Goal: Task Accomplishment & Management: Manage account settings

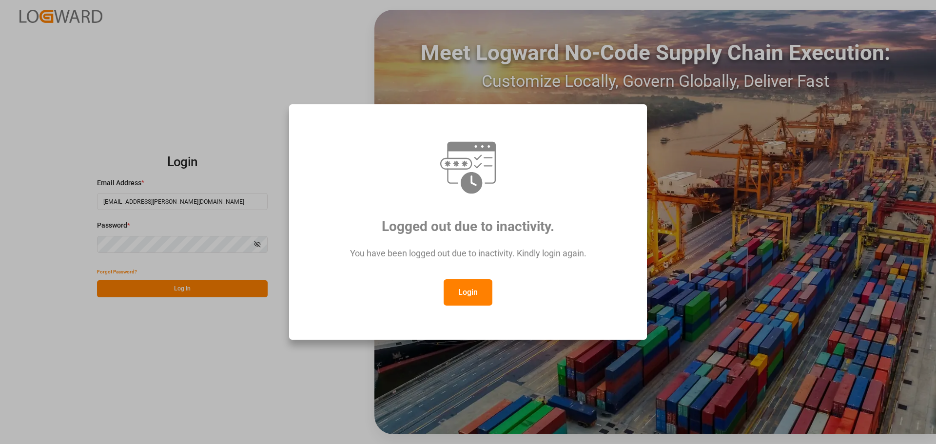
click at [484, 268] on div "You have been logged out due to inactivity. Kindly login again." at bounding box center [468, 258] width 322 height 42
click at [478, 268] on button "Login" at bounding box center [468, 292] width 49 height 26
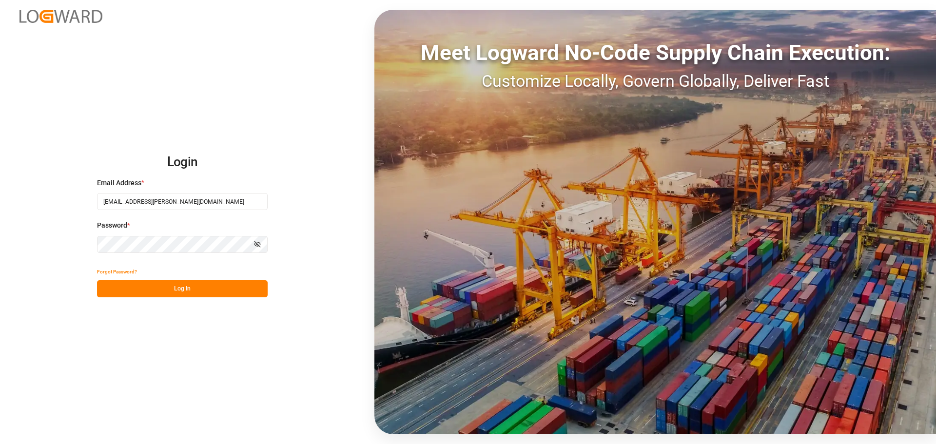
click at [183, 268] on button "Log In" at bounding box center [182, 288] width 171 height 17
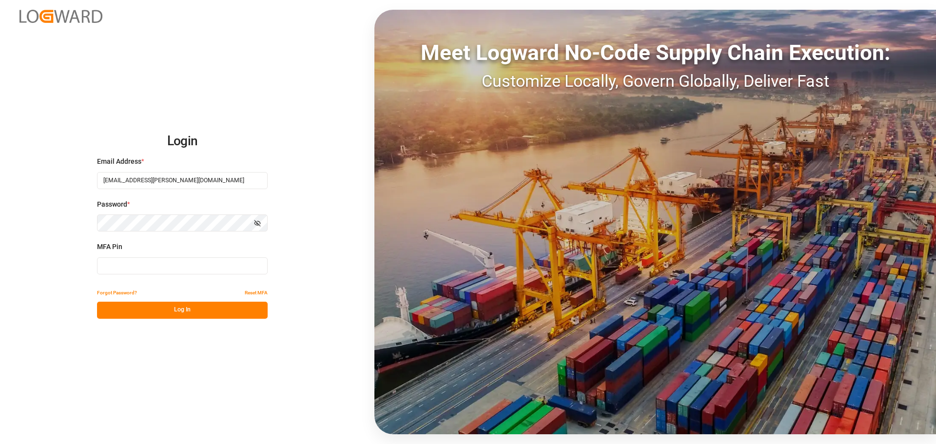
click at [158, 268] on input at bounding box center [182, 265] width 171 height 17
type input "318636"
click at [170, 268] on button "Log In" at bounding box center [182, 310] width 171 height 17
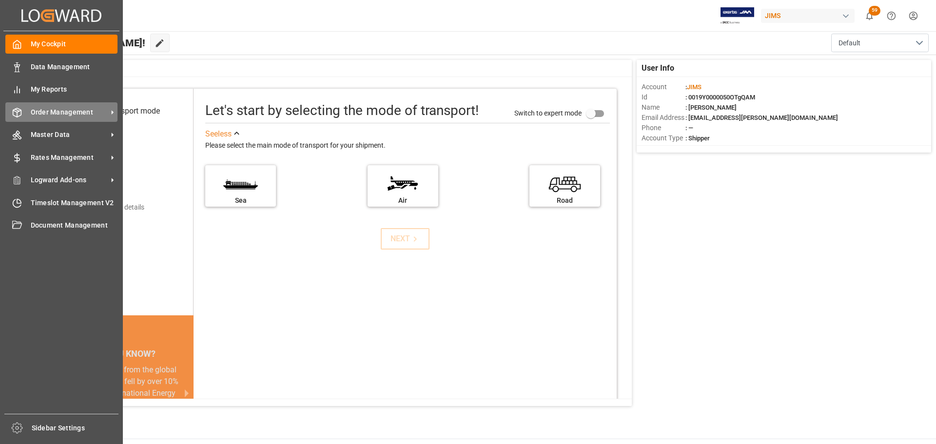
click at [27, 115] on div "Order Management Order Management" at bounding box center [61, 111] width 112 height 19
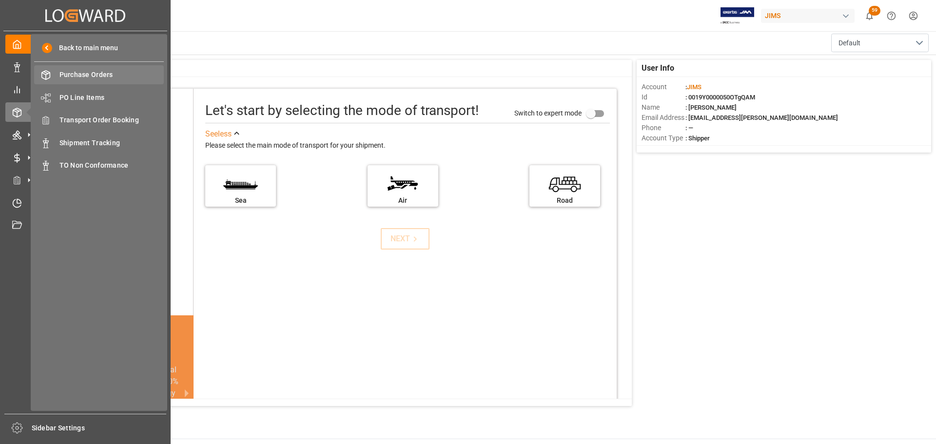
click at [105, 76] on span "Purchase Orders" at bounding box center [111, 75] width 105 height 10
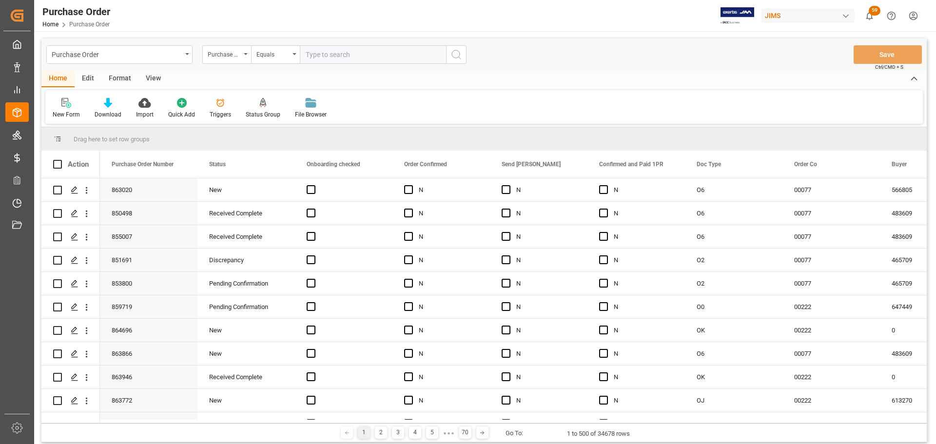
click at [355, 53] on input "text" at bounding box center [373, 54] width 146 height 19
type input "864631"
click at [457, 52] on icon "search button" at bounding box center [456, 55] width 12 height 12
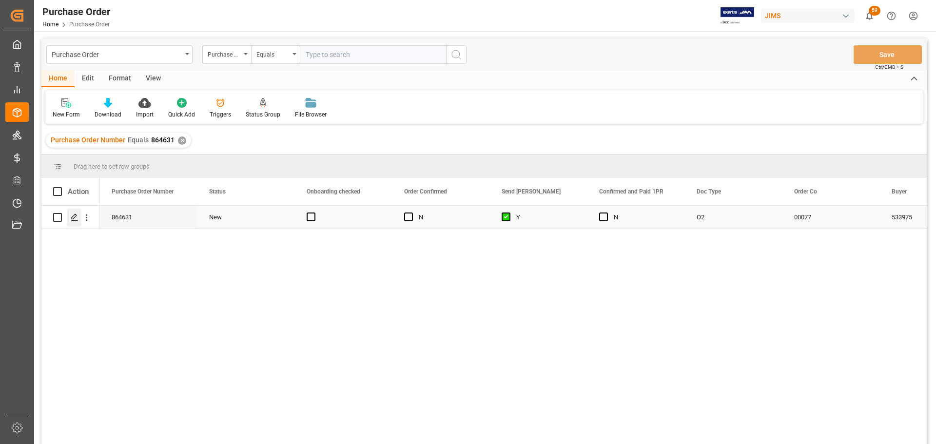
click at [69, 215] on div "Press SPACE to select this row." at bounding box center [74, 218] width 15 height 18
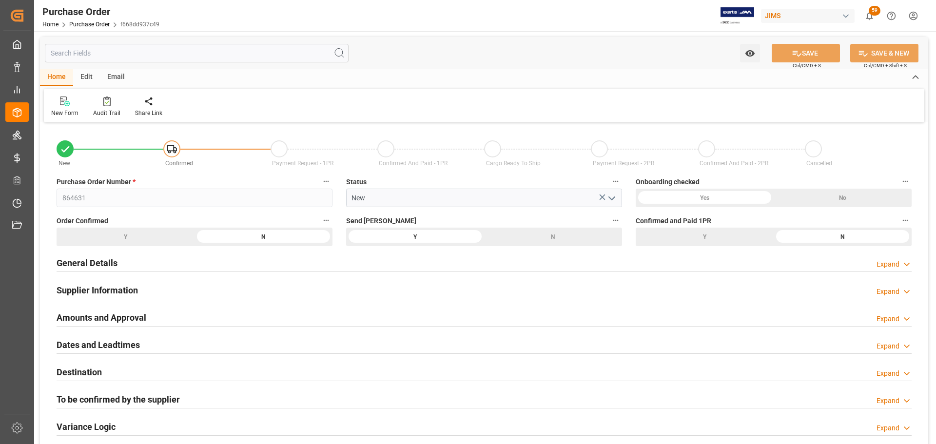
type input "[DATE] 15:08"
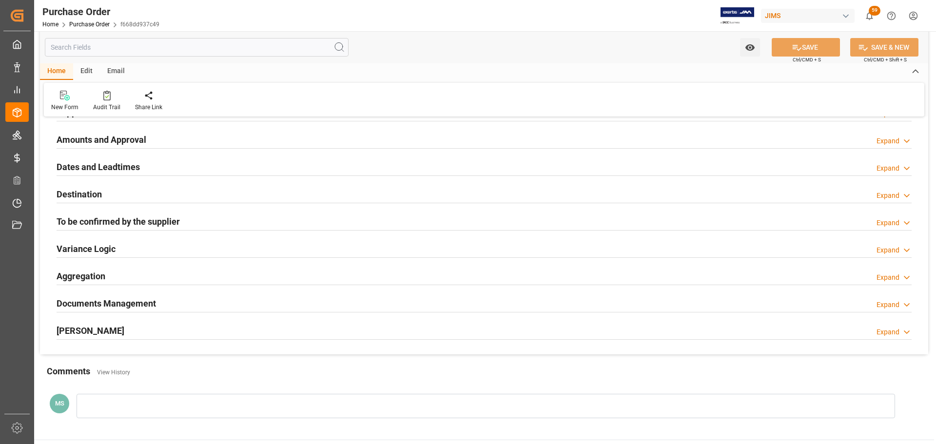
scroll to position [195, 0]
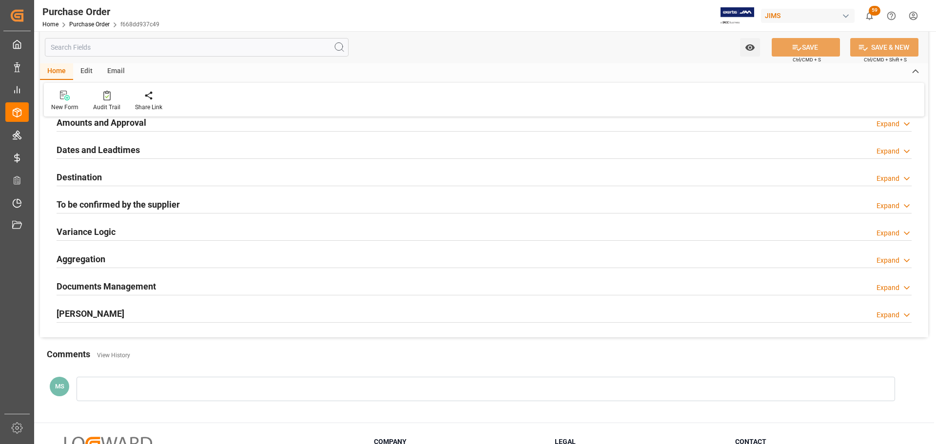
click at [147, 268] on div "EDI Milestones Expand" at bounding box center [484, 313] width 855 height 19
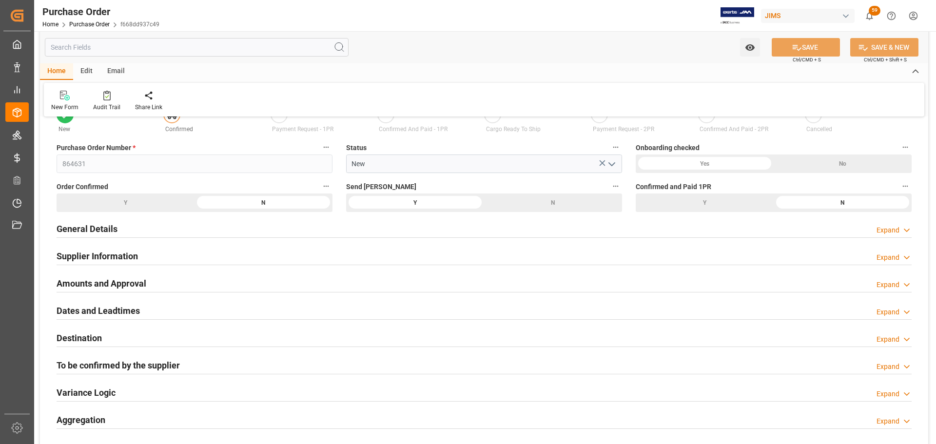
scroll to position [49, 0]
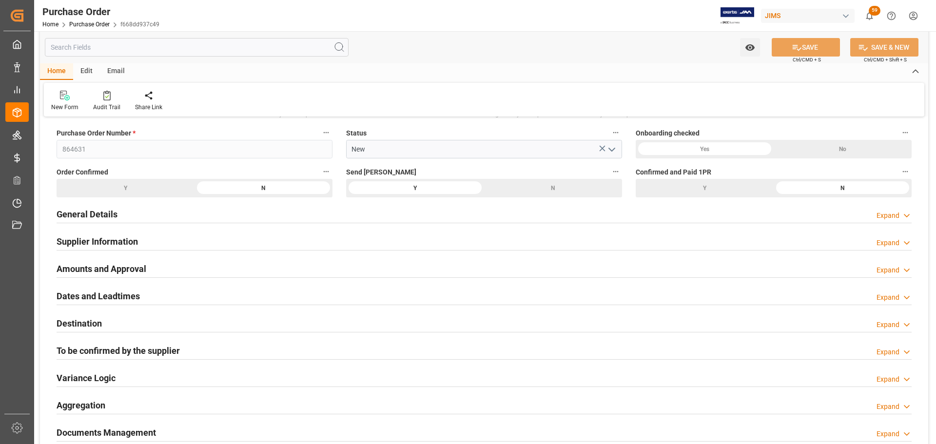
click at [117, 264] on h2 "Amounts and Approval" at bounding box center [102, 268] width 90 height 13
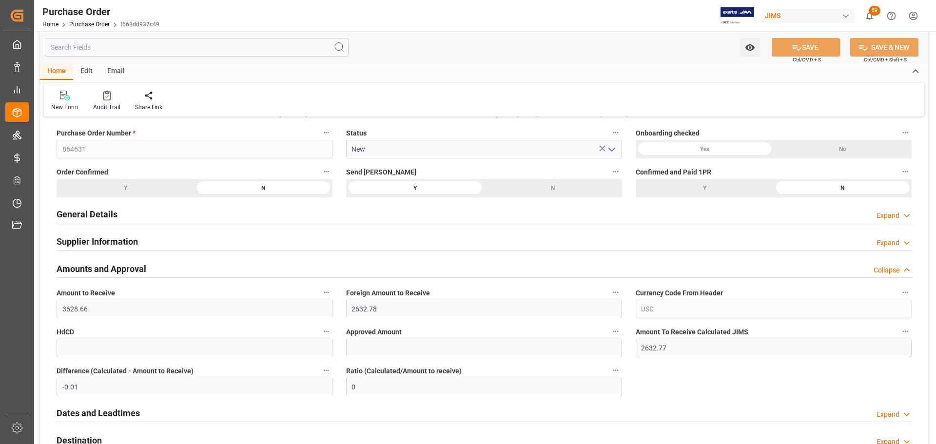
click at [117, 264] on h2 "Amounts and Approval" at bounding box center [102, 268] width 90 height 13
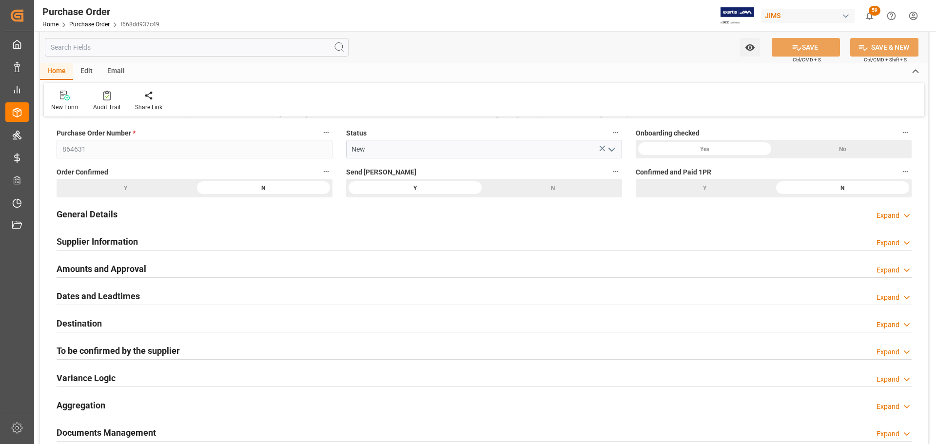
click at [130, 237] on h2 "Supplier Information" at bounding box center [97, 241] width 81 height 13
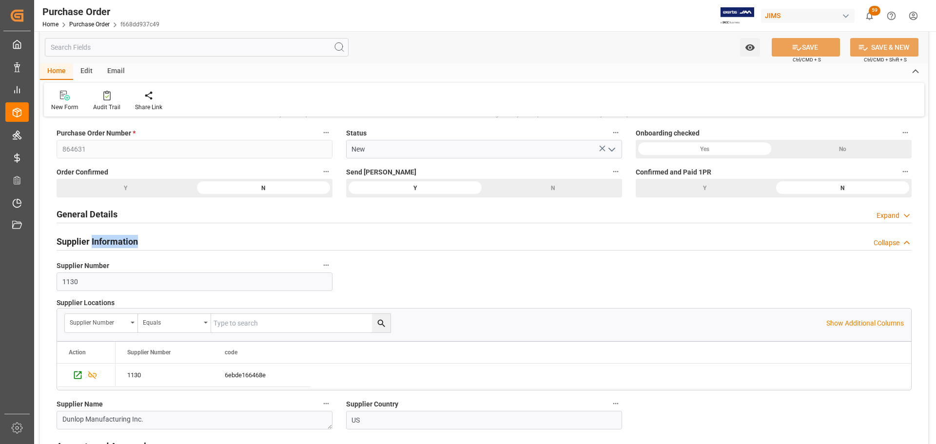
click at [130, 237] on h2 "Supplier Information" at bounding box center [97, 241] width 81 height 13
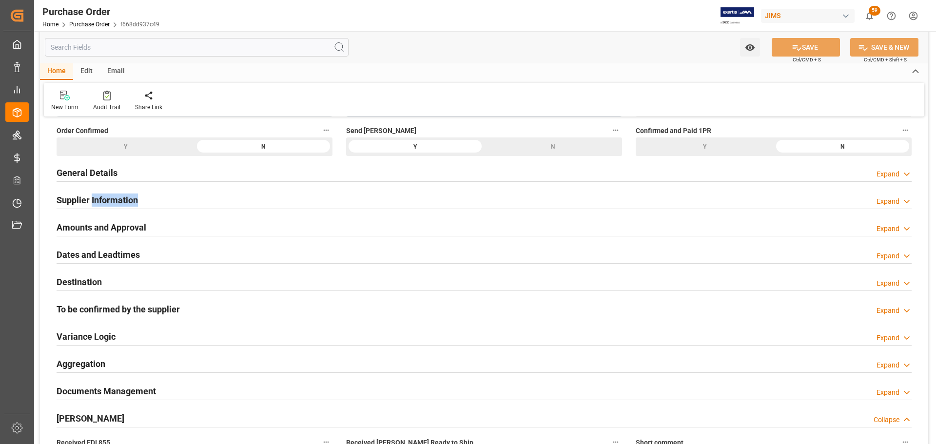
scroll to position [146, 0]
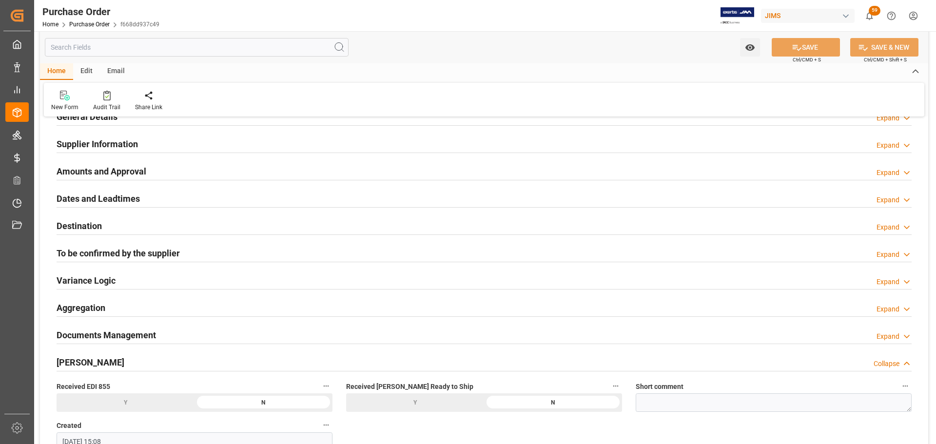
click at [184, 244] on div "To be confirmed by the supplier Expand" at bounding box center [484, 252] width 855 height 19
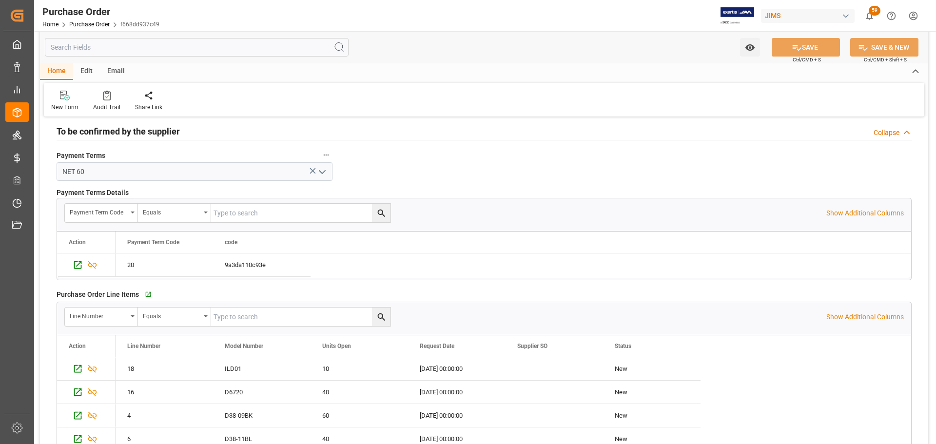
scroll to position [244, 0]
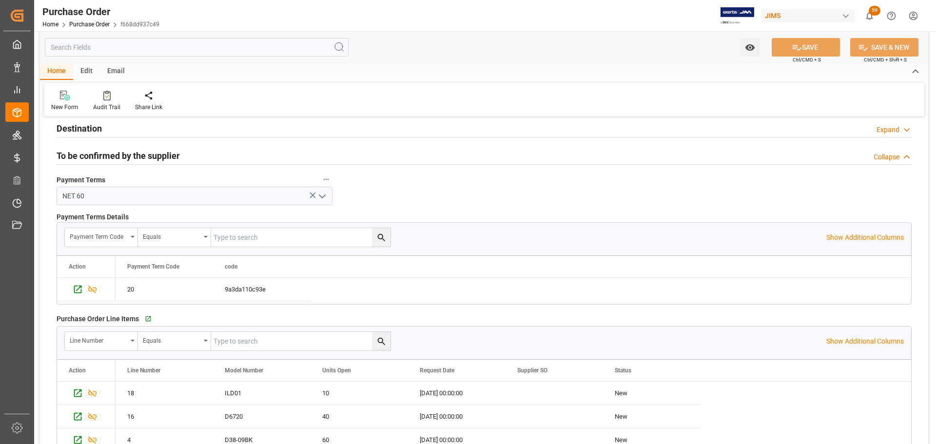
click at [136, 157] on h2 "To be confirmed by the supplier" at bounding box center [118, 155] width 123 height 13
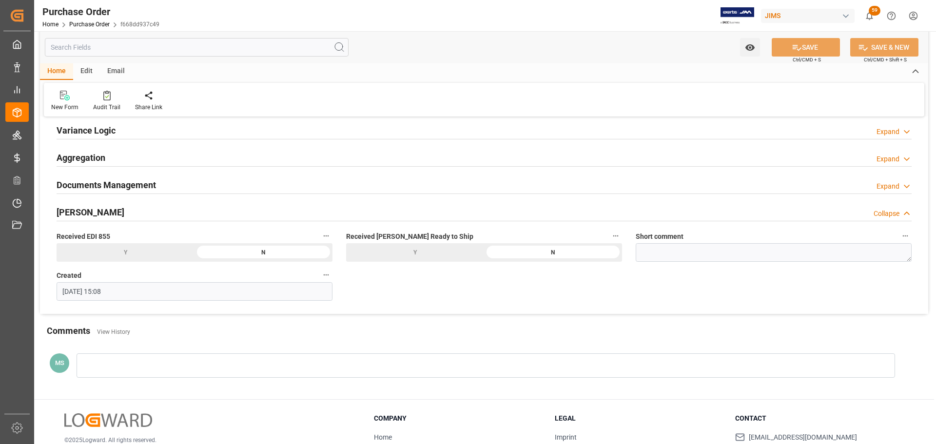
scroll to position [313, 0]
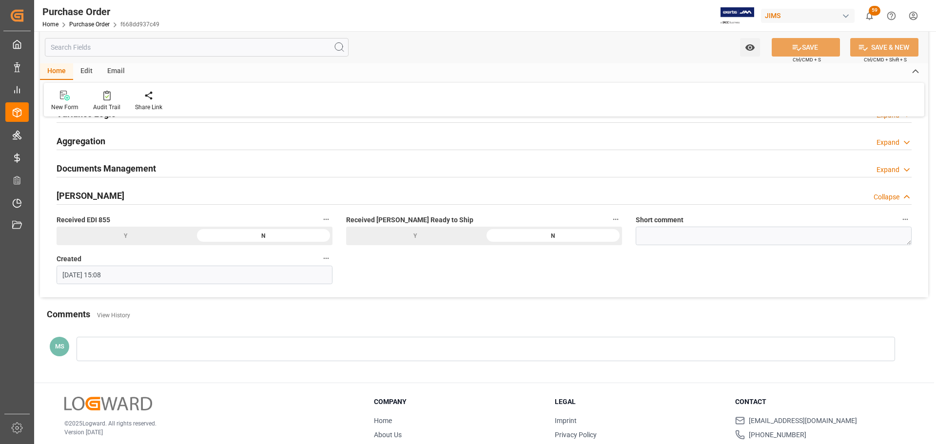
click at [180, 160] on div "Documents Management Expand" at bounding box center [484, 167] width 855 height 19
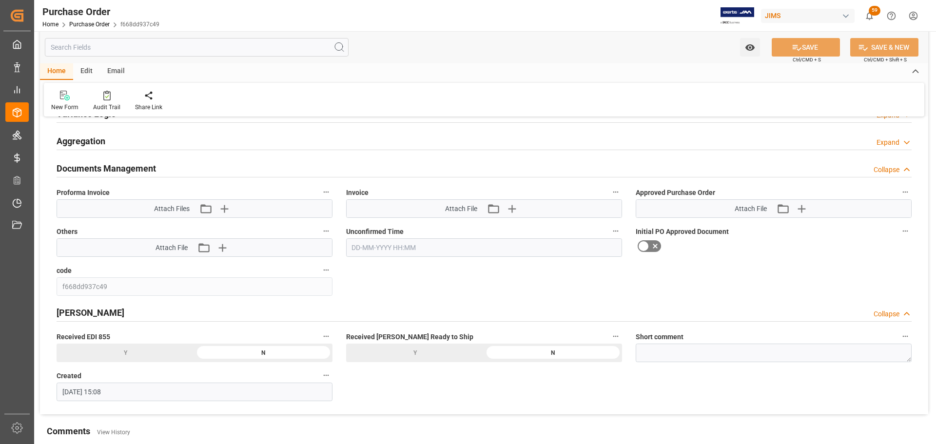
click at [180, 160] on div "Documents Management Collapse" at bounding box center [484, 167] width 855 height 19
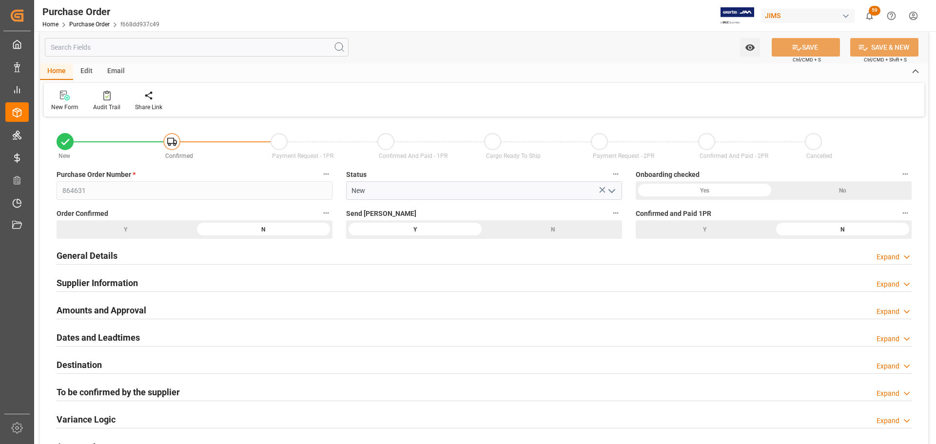
scroll to position [0, 0]
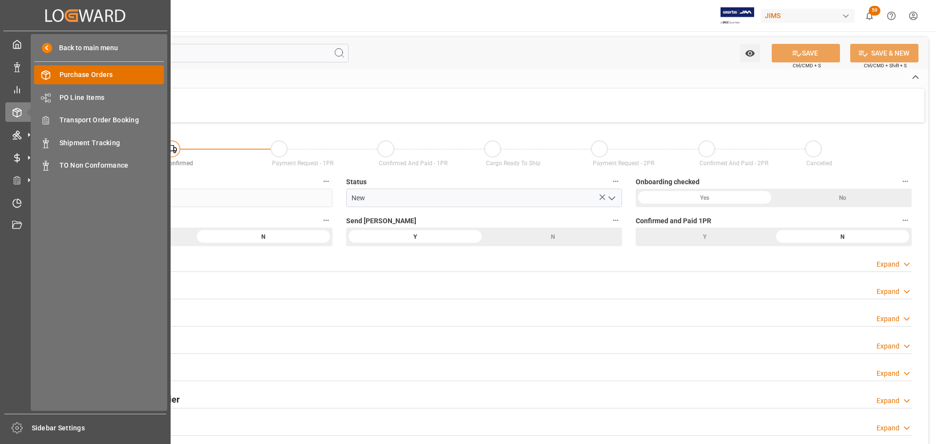
click at [104, 74] on span "Purchase Orders" at bounding box center [111, 75] width 105 height 10
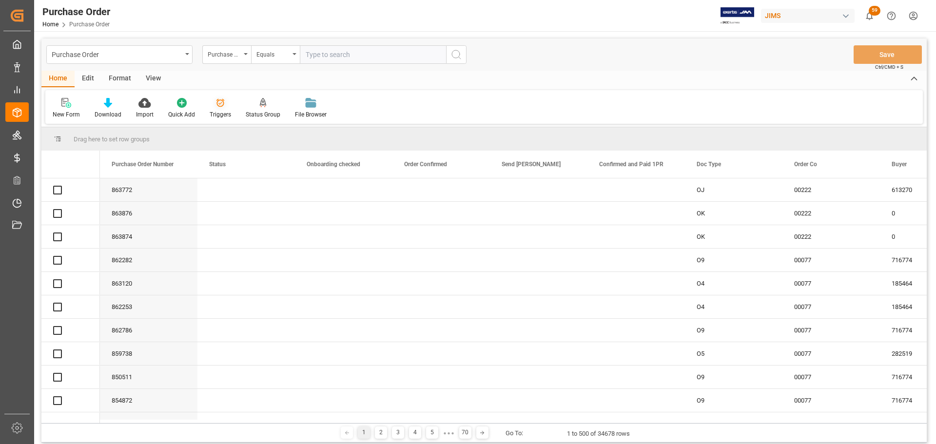
click at [219, 111] on div "Triggers" at bounding box center [220, 114] width 21 height 9
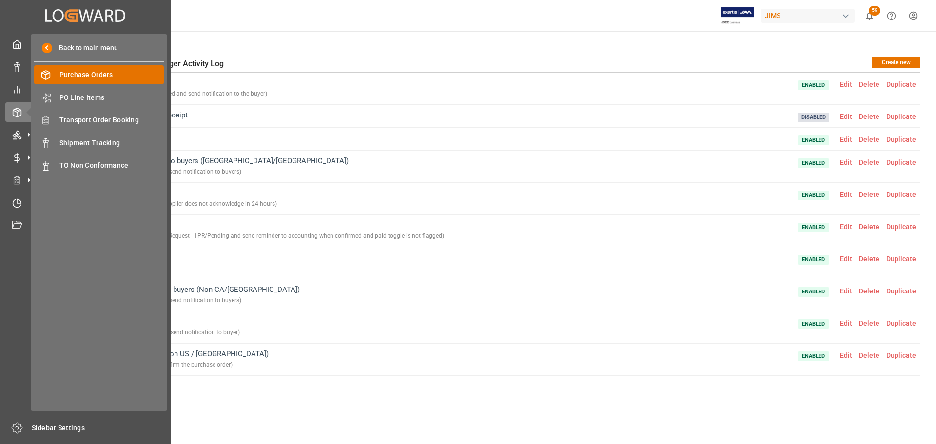
click at [78, 76] on span "Purchase Orders" at bounding box center [111, 75] width 105 height 10
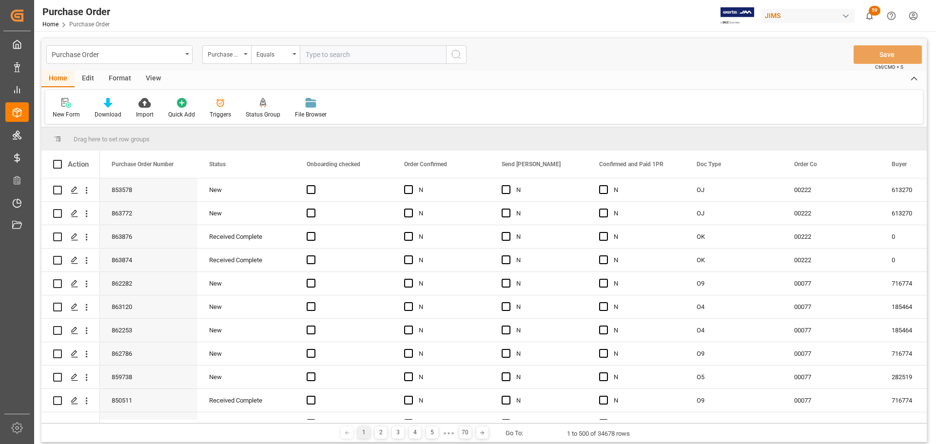
click at [329, 53] on input "text" at bounding box center [373, 54] width 146 height 19
click at [222, 107] on icon at bounding box center [220, 103] width 10 height 10
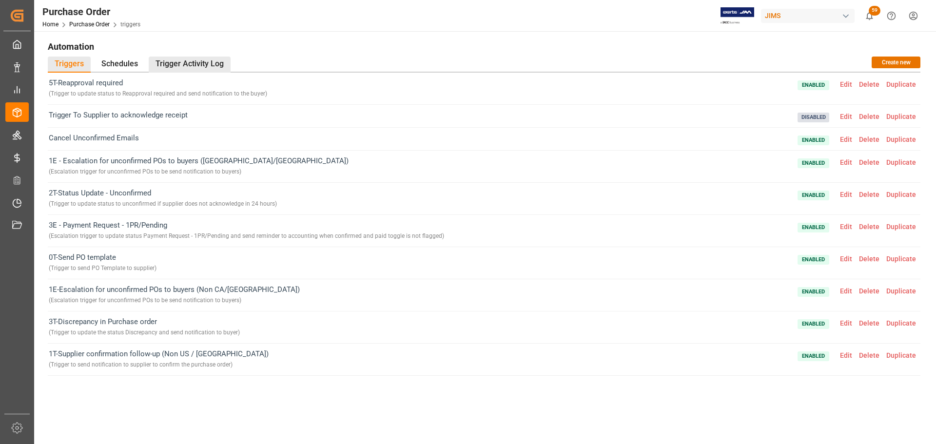
click at [190, 60] on div "Trigger Activity Log" at bounding box center [190, 65] width 82 height 16
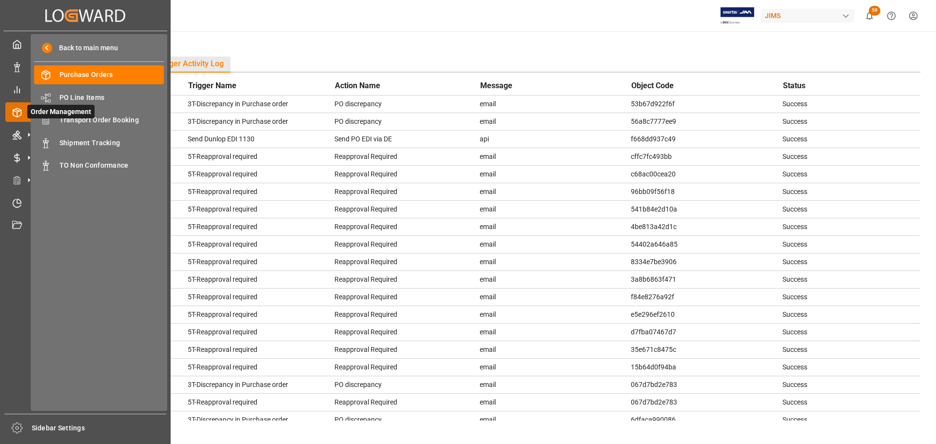
click at [18, 104] on div "Order Management Order Management" at bounding box center [85, 111] width 160 height 19
click at [82, 77] on span "Purchase Orders" at bounding box center [111, 75] width 105 height 10
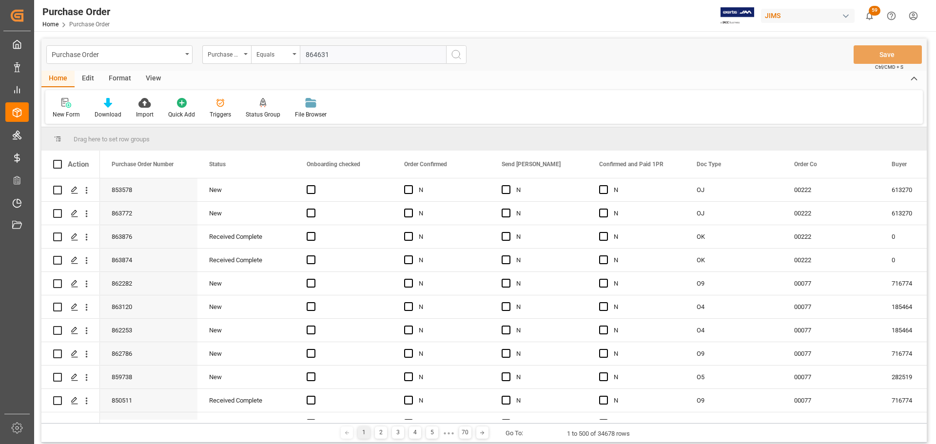
type input "864631"
click at [456, 56] on icon "search button" at bounding box center [456, 55] width 12 height 12
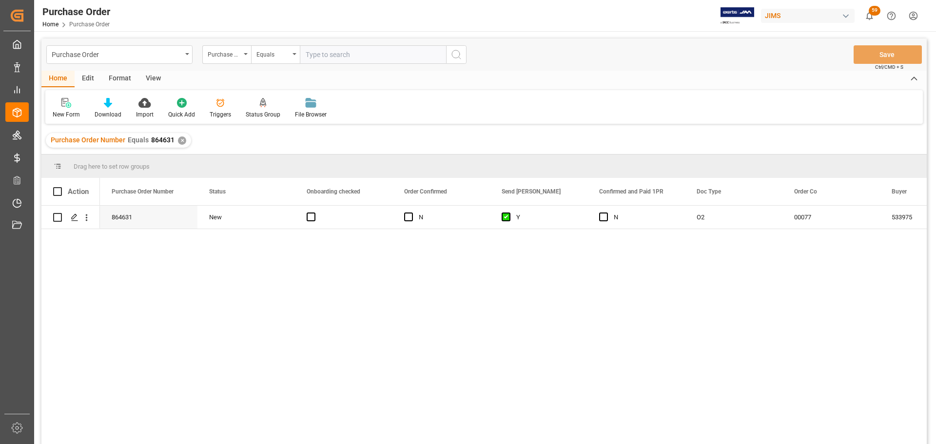
click at [180, 138] on div "✕" at bounding box center [182, 140] width 8 height 8
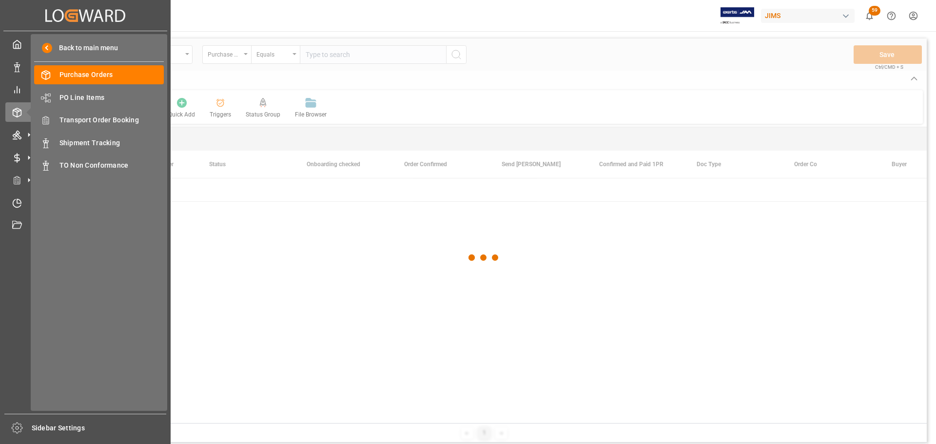
drag, startPoint x: 90, startPoint y: 77, endPoint x: 275, endPoint y: 291, distance: 283.1
click at [91, 77] on span "Purchase Orders" at bounding box center [111, 75] width 105 height 10
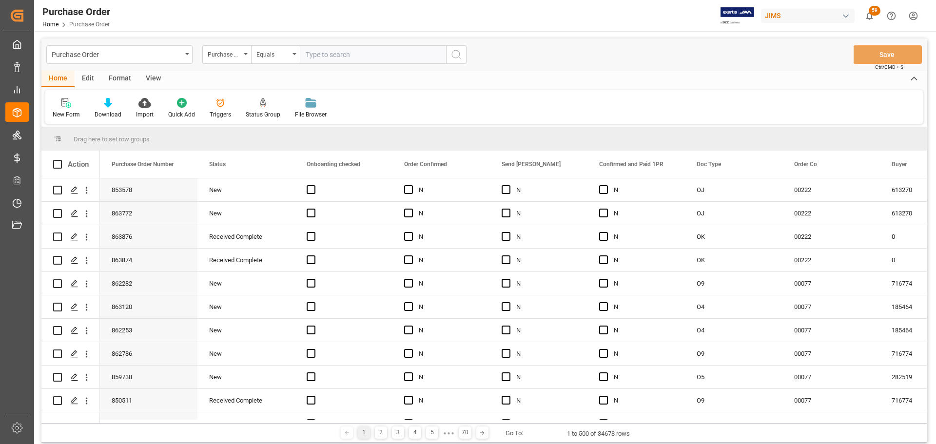
scroll to position [49, 0]
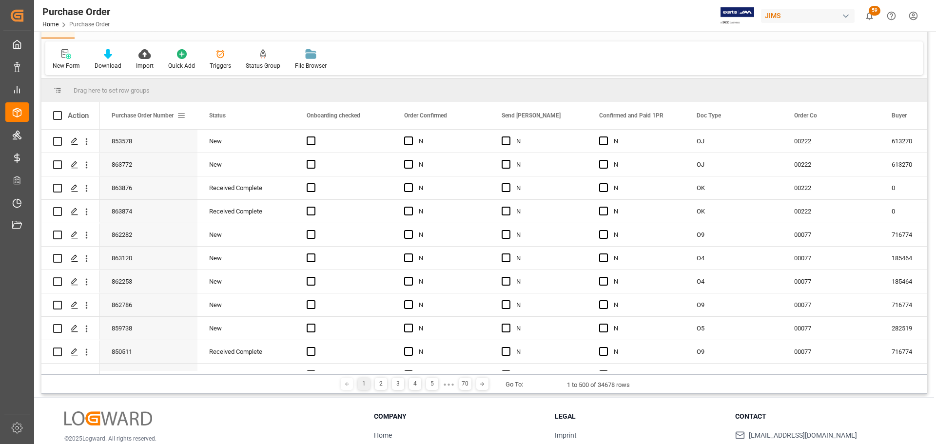
click at [184, 114] on span at bounding box center [181, 115] width 9 height 9
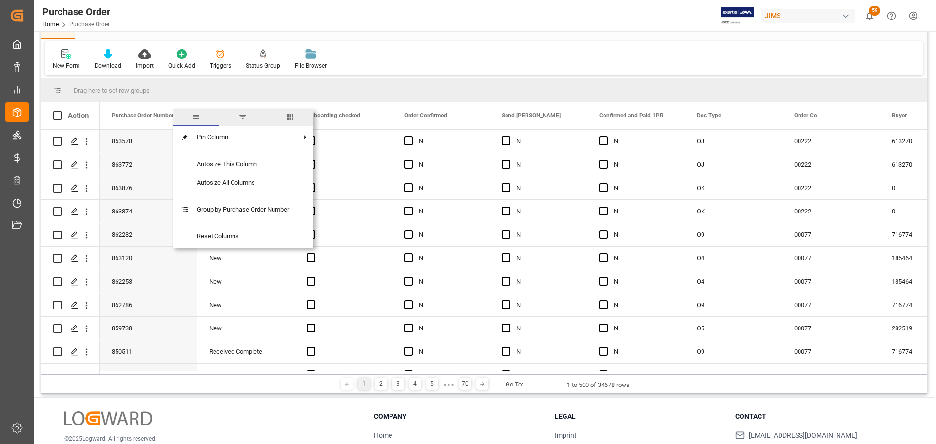
click at [287, 118] on span "columns" at bounding box center [290, 117] width 9 height 9
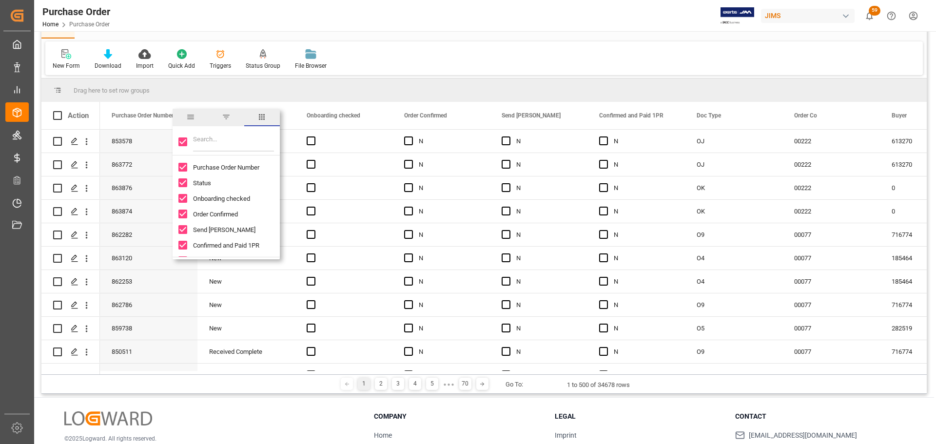
click at [180, 142] on input "Toggle Select All Columns" at bounding box center [182, 141] width 9 height 9
checkbox input "false"
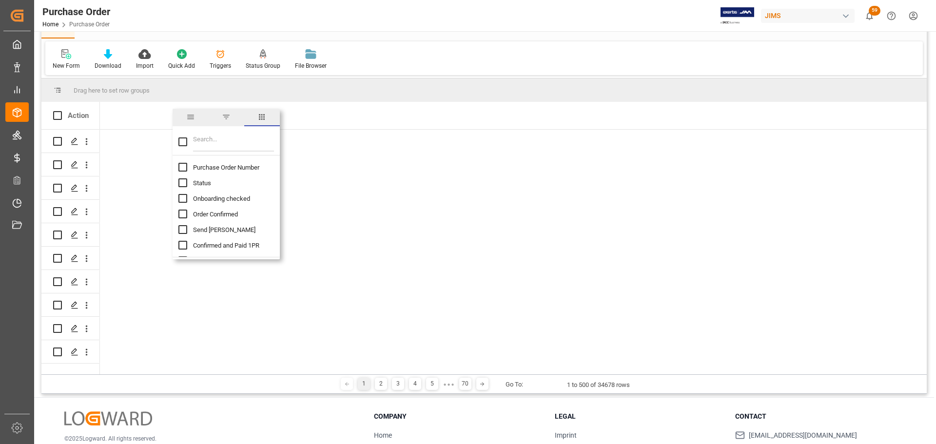
checkbox input "false"
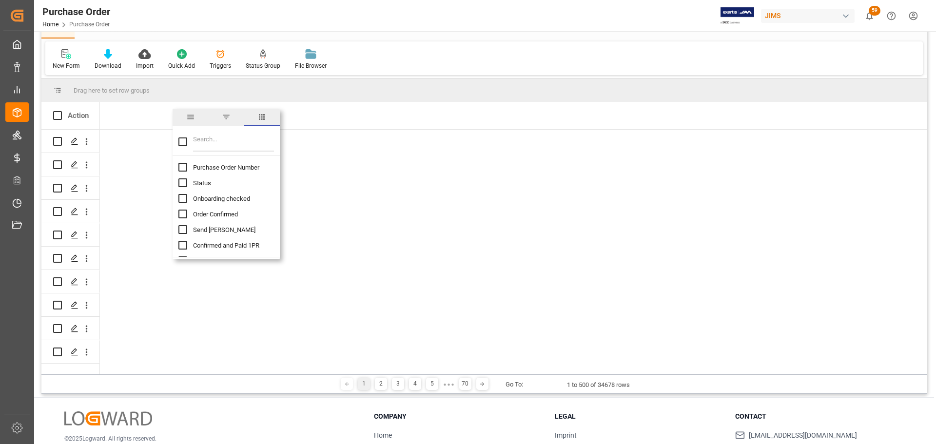
checkbox input "false"
click at [182, 166] on input "Purchase Order Number column toggle visibility (hidden)" at bounding box center [182, 167] width 9 height 9
checkbox input "true"
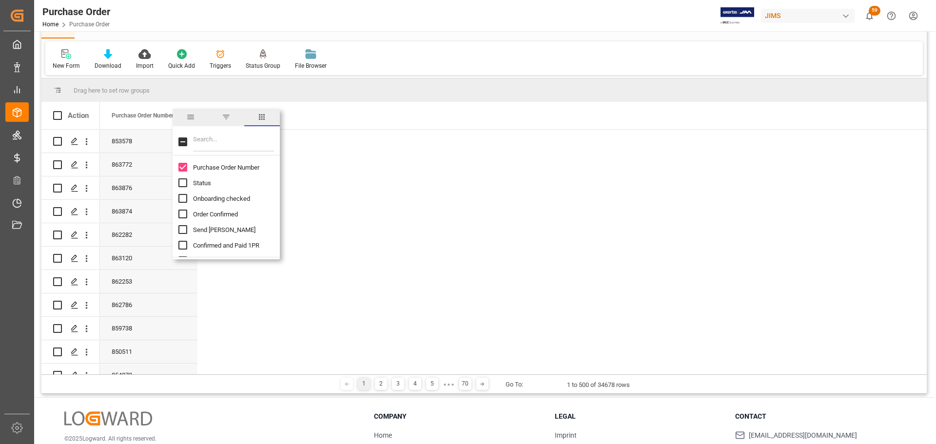
checkbox input "false"
click at [215, 141] on input "Filter Columns Input" at bounding box center [233, 141] width 81 height 19
type input "v"
checkbox input "false"
type input "suppl"
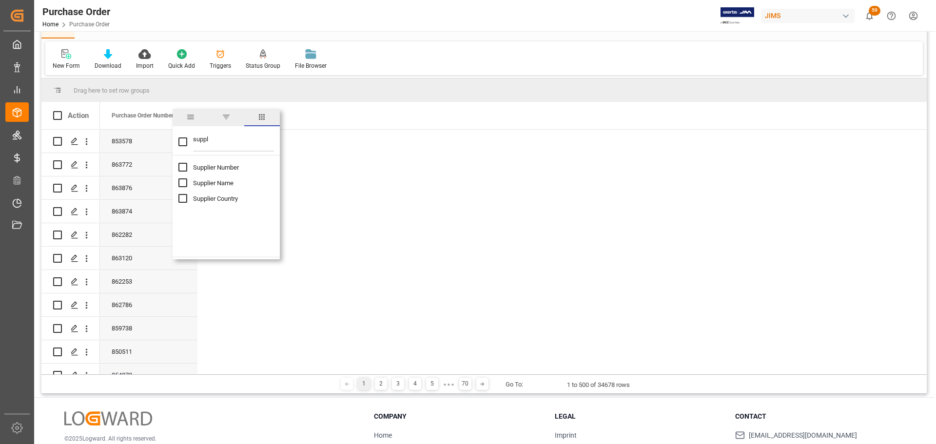
click at [184, 168] on input "Supplier Number column toggle visibility (hidden)" at bounding box center [182, 167] width 9 height 9
checkbox input "true"
checkbox input "false"
click at [217, 140] on input "suppl" at bounding box center [233, 141] width 81 height 19
type input "s"
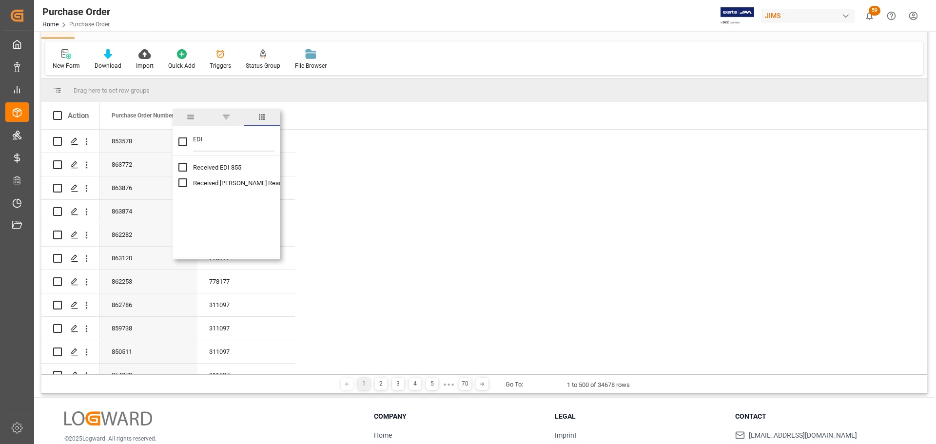
type input "EDI"
click at [184, 168] on input "Received EDI 855 column toggle visibility (hidden)" at bounding box center [182, 167] width 9 height 9
checkbox input "true"
click at [183, 180] on input "Received EDI - Dunlop Ready to Ship column toggle visibility (hidden)" at bounding box center [182, 182] width 9 height 9
checkbox input "true"
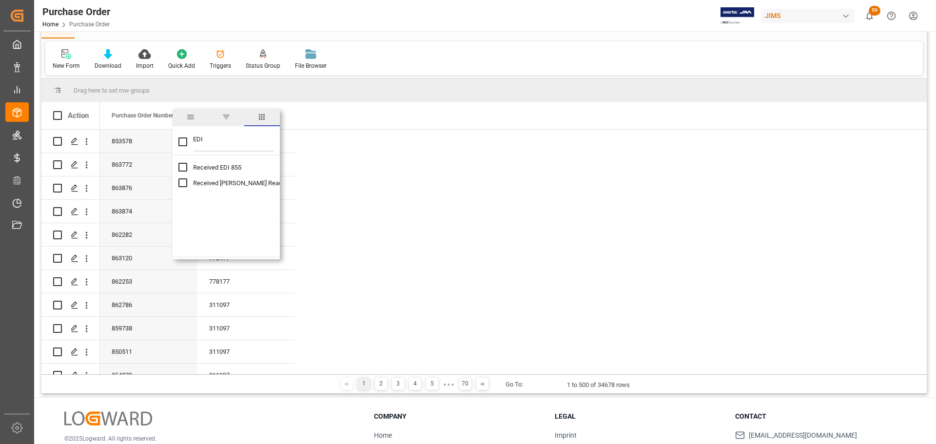
checkbox input "true"
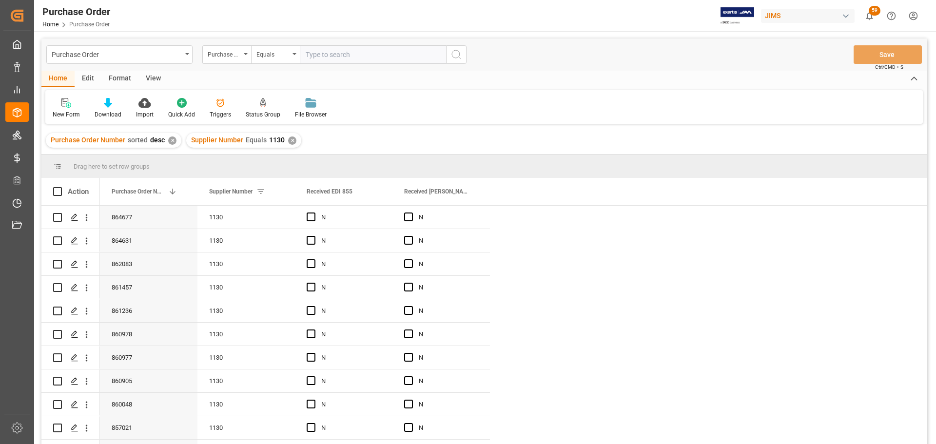
scroll to position [829, 0]
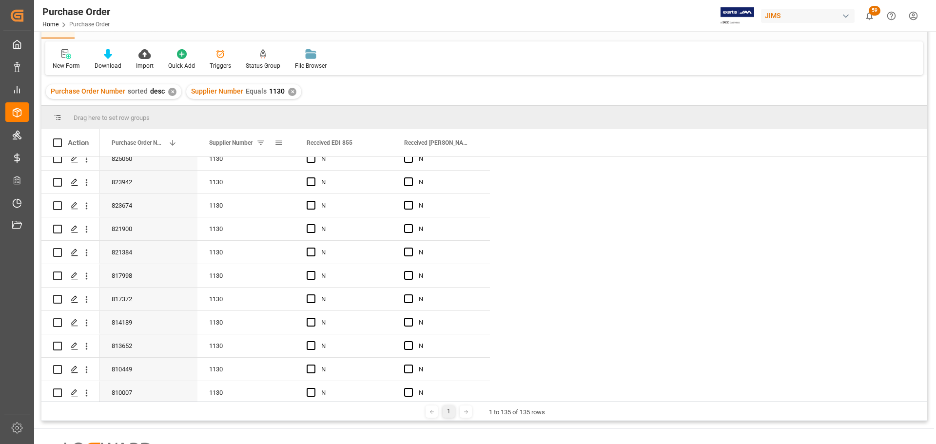
click at [281, 142] on span at bounding box center [278, 142] width 9 height 9
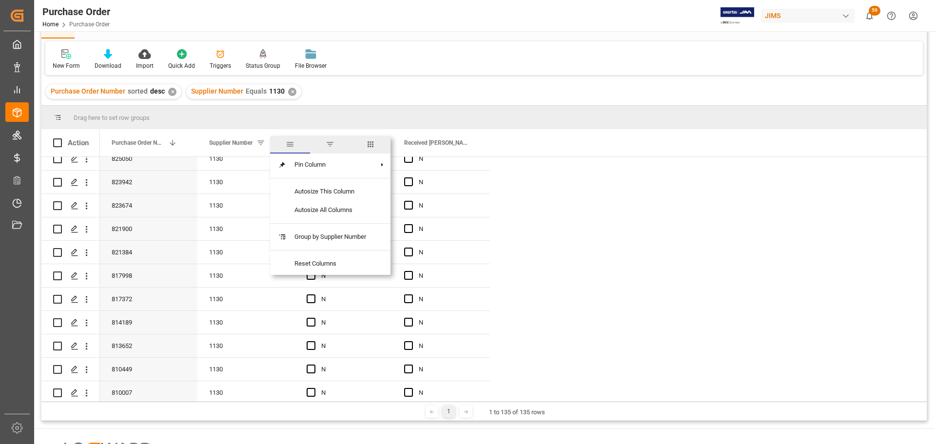
click at [368, 147] on span "columns" at bounding box center [370, 144] width 9 height 9
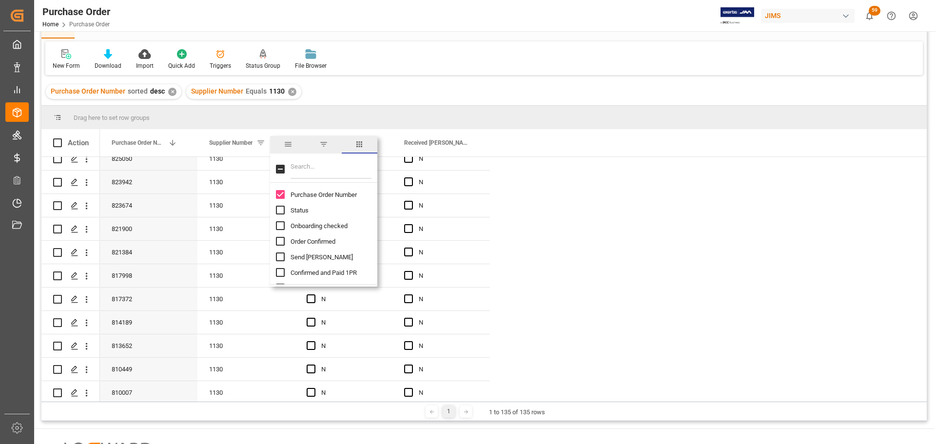
click at [301, 169] on input "Filter Columns Input" at bounding box center [331, 168] width 81 height 19
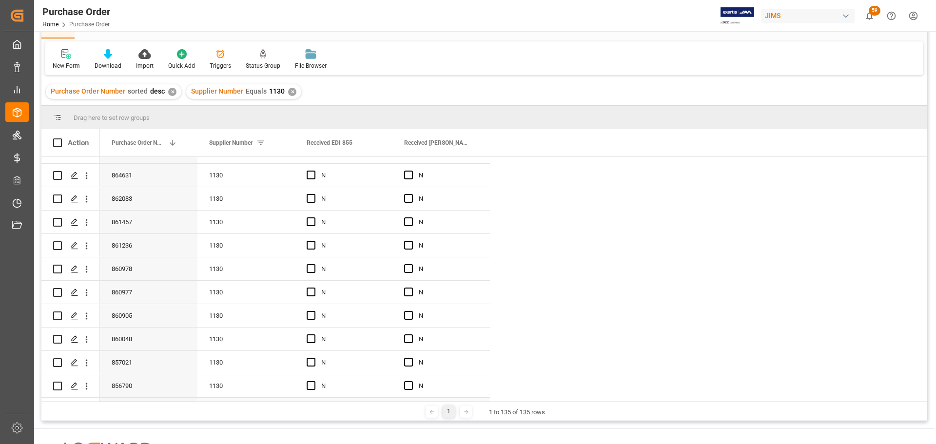
scroll to position [0, 0]
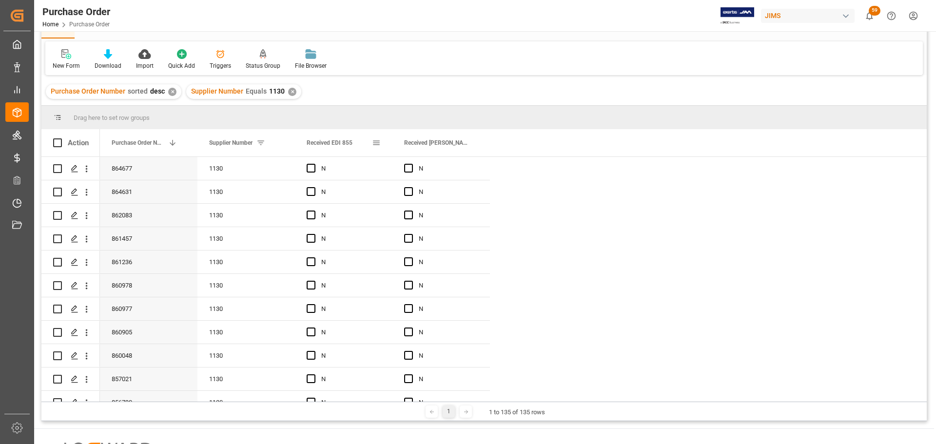
click at [377, 141] on span at bounding box center [376, 142] width 9 height 9
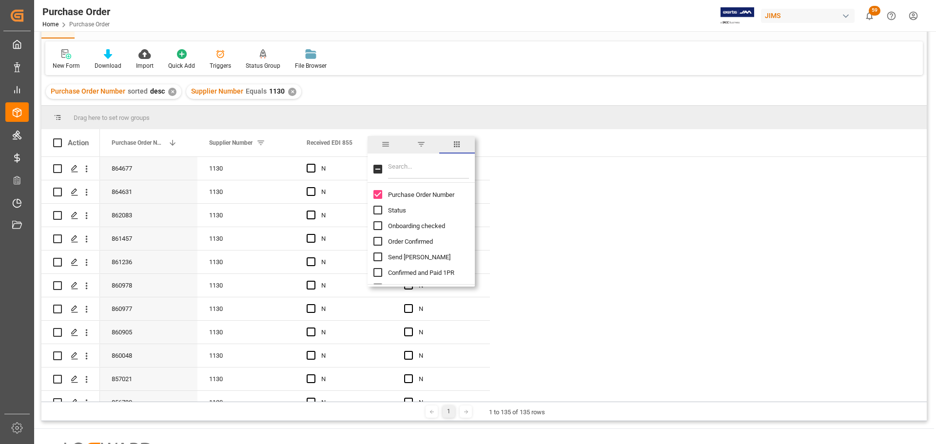
click at [419, 144] on span "filter" at bounding box center [421, 144] width 9 height 9
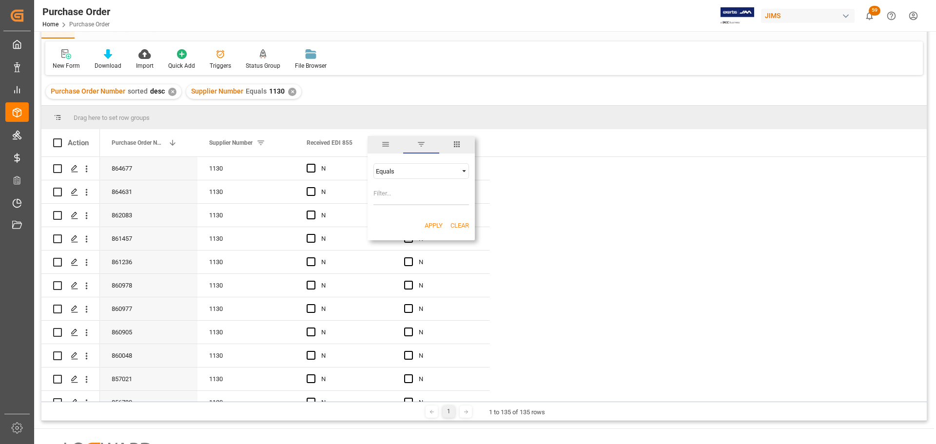
click at [415, 172] on div "Equals" at bounding box center [417, 171] width 82 height 7
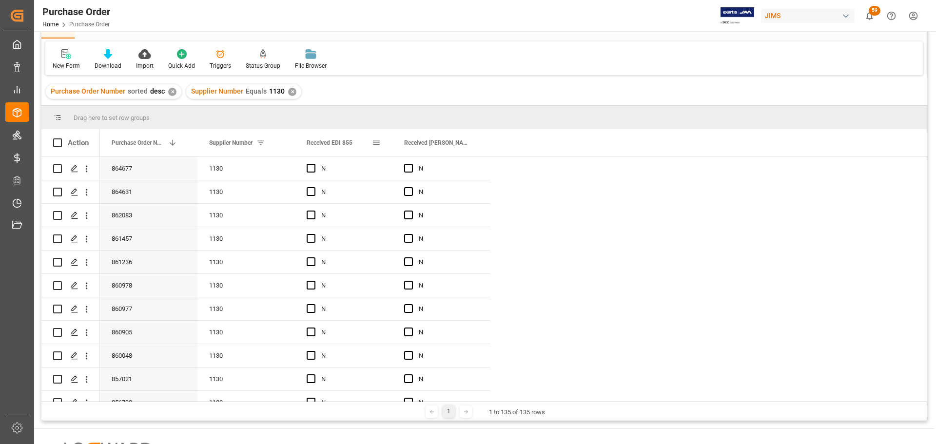
click at [379, 140] on span at bounding box center [376, 142] width 9 height 9
click at [409, 190] on input "Filter Value" at bounding box center [421, 195] width 96 height 19
type input "Y"
click at [430, 226] on button "Apply" at bounding box center [434, 226] width 18 height 10
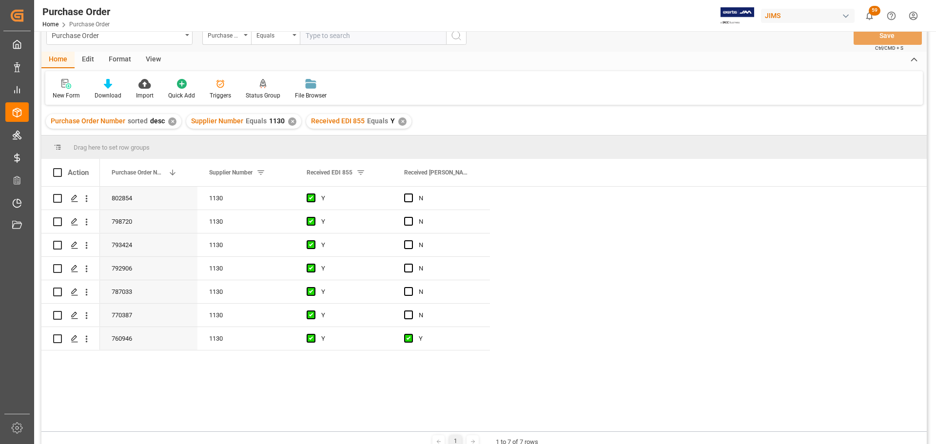
scroll to position [49, 0]
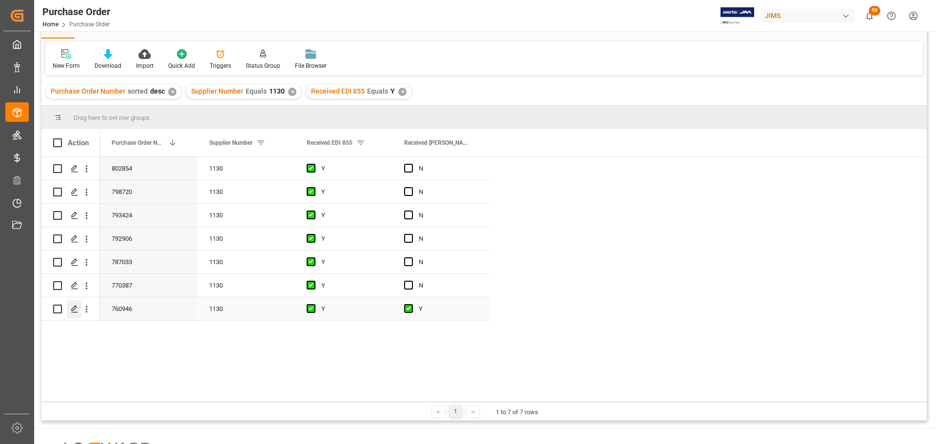
click at [72, 313] on icon "Press SPACE to select this row." at bounding box center [75, 309] width 8 height 8
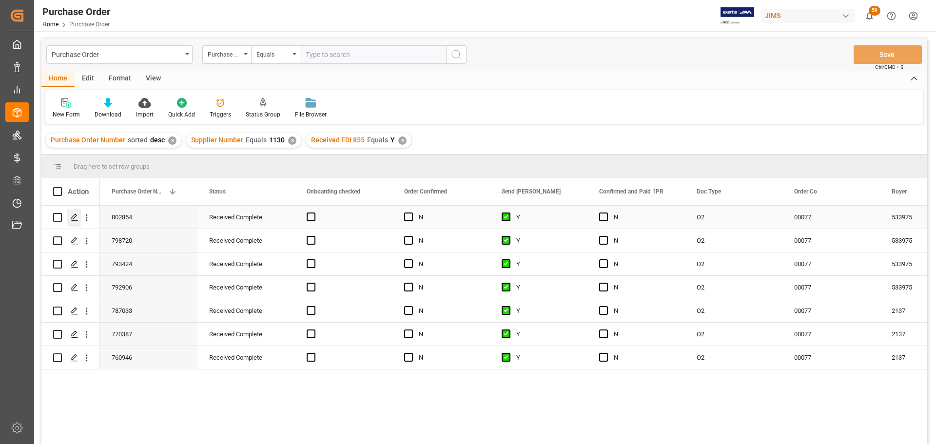
click at [74, 218] on polygon "Press SPACE to select this row." at bounding box center [74, 216] width 5 height 5
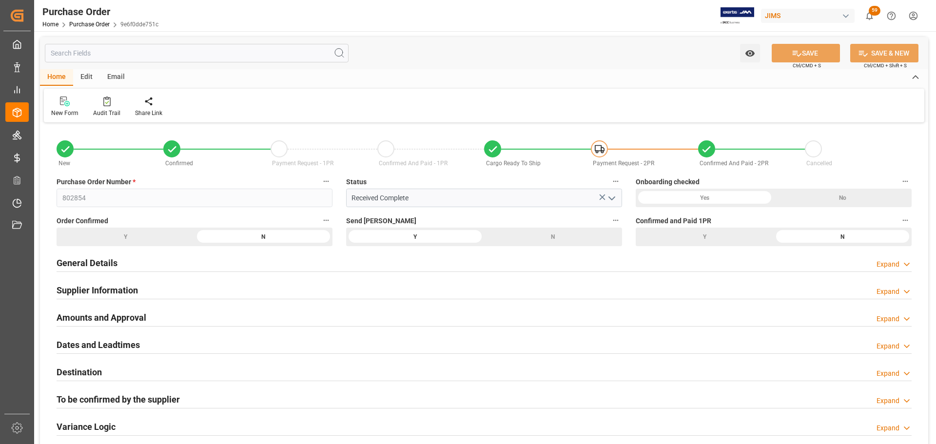
scroll to position [49, 0]
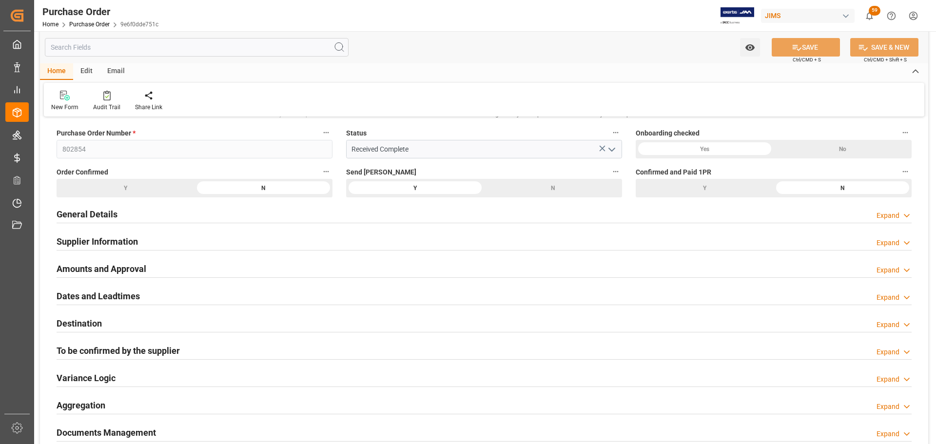
click at [109, 217] on h2 "General Details" at bounding box center [87, 214] width 61 height 13
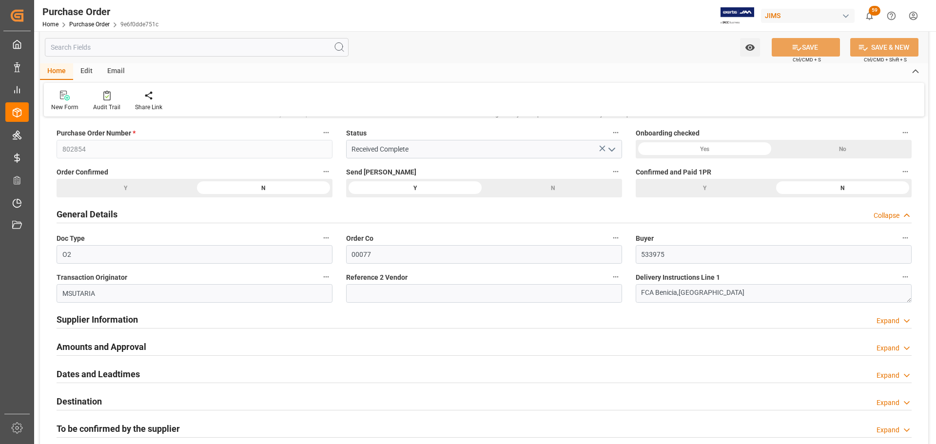
click at [124, 219] on div "General Details Collapse" at bounding box center [484, 213] width 855 height 19
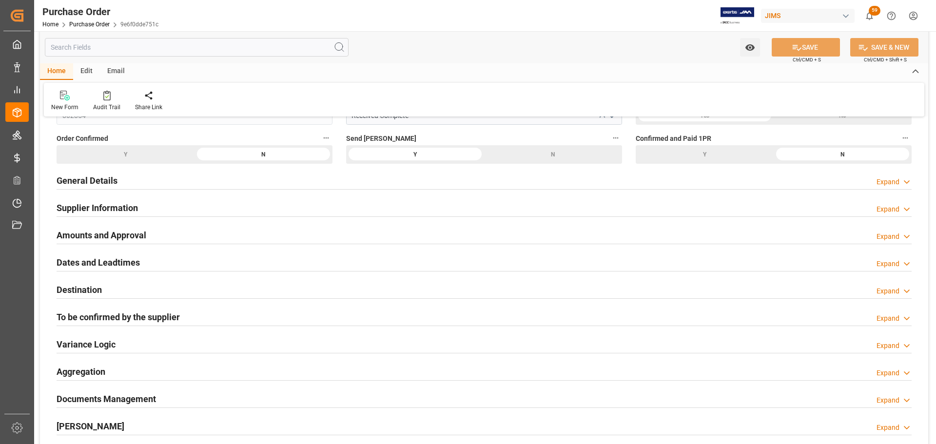
scroll to position [97, 0]
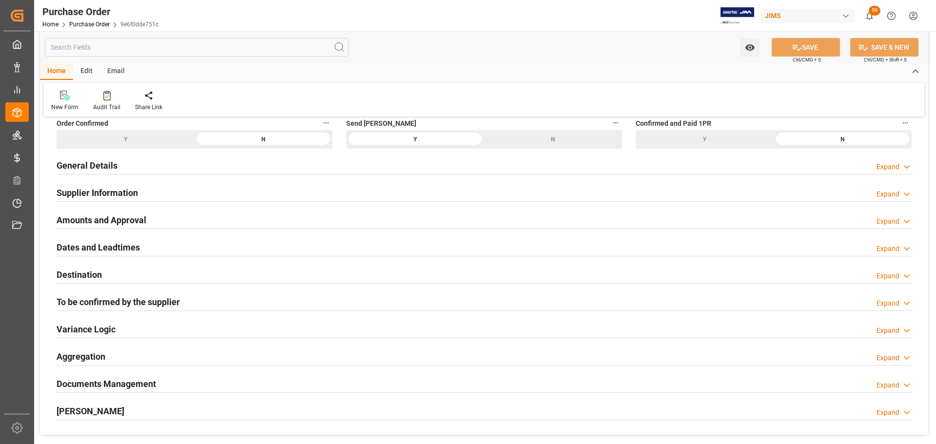
click at [140, 245] on div "Dates and Leadtimes Expand" at bounding box center [484, 246] width 855 height 19
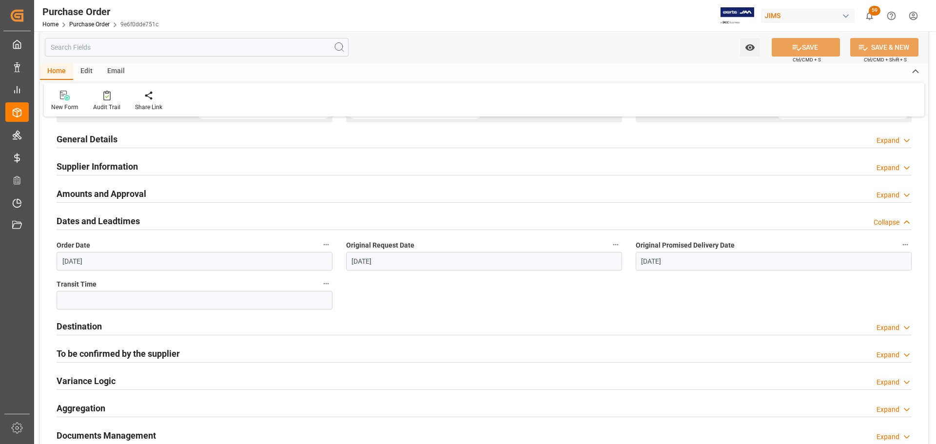
scroll to position [146, 0]
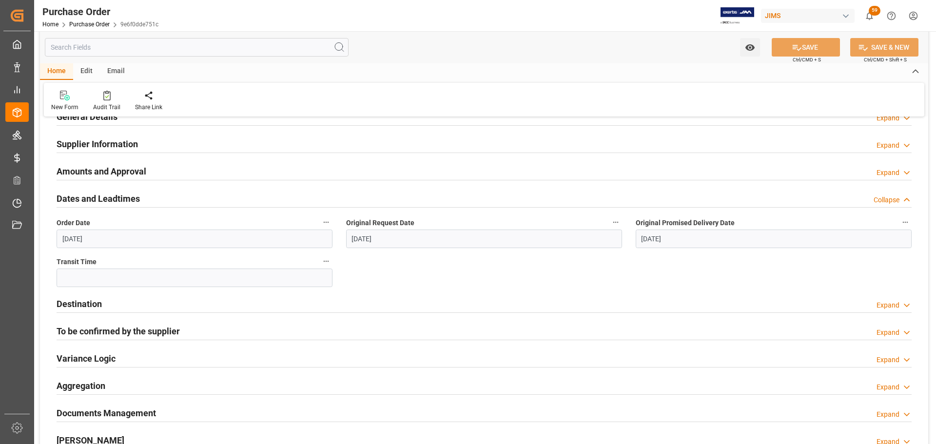
click at [143, 196] on div "Dates and Leadtimes Collapse" at bounding box center [484, 198] width 855 height 19
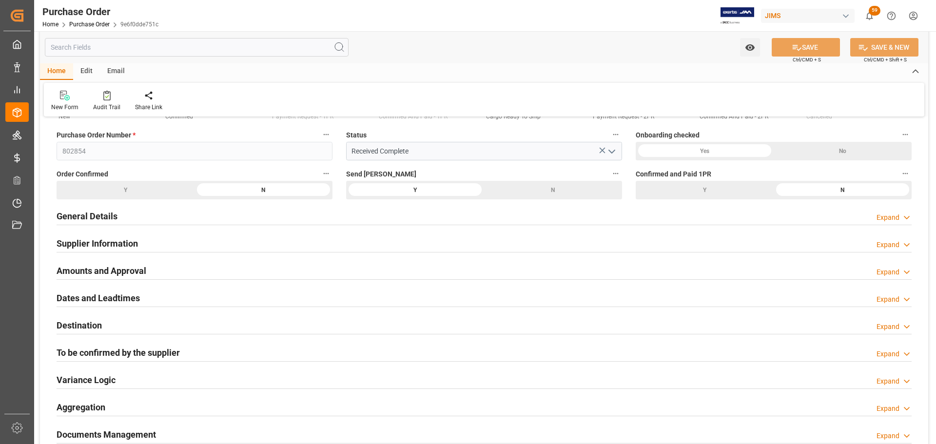
scroll to position [0, 0]
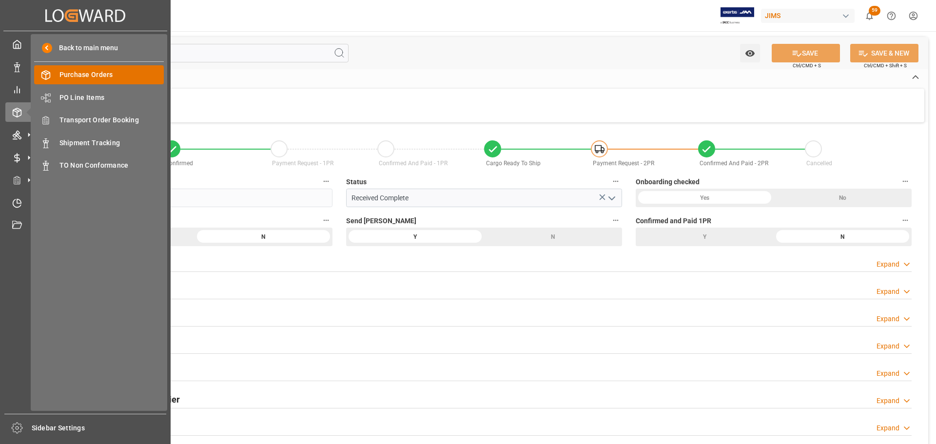
click at [85, 77] on span "Purchase Orders" at bounding box center [111, 75] width 105 height 10
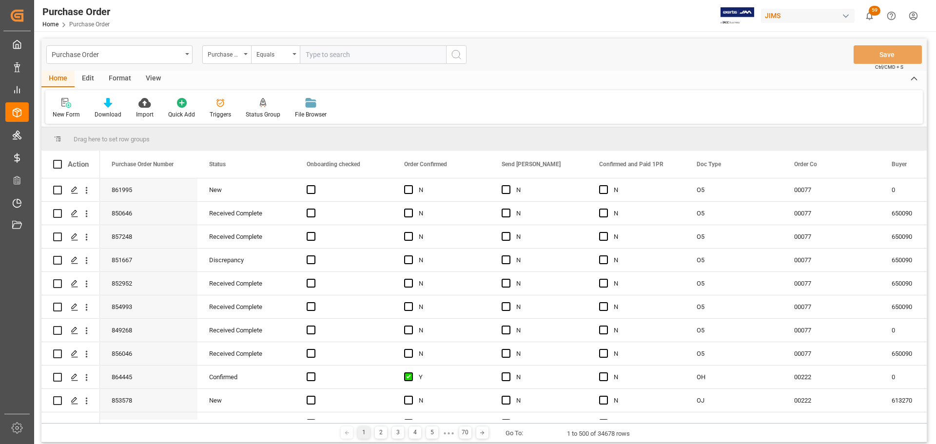
click at [155, 77] on div "View" at bounding box center [153, 79] width 30 height 17
click at [114, 114] on div "Standard Templates" at bounding box center [110, 114] width 49 height 9
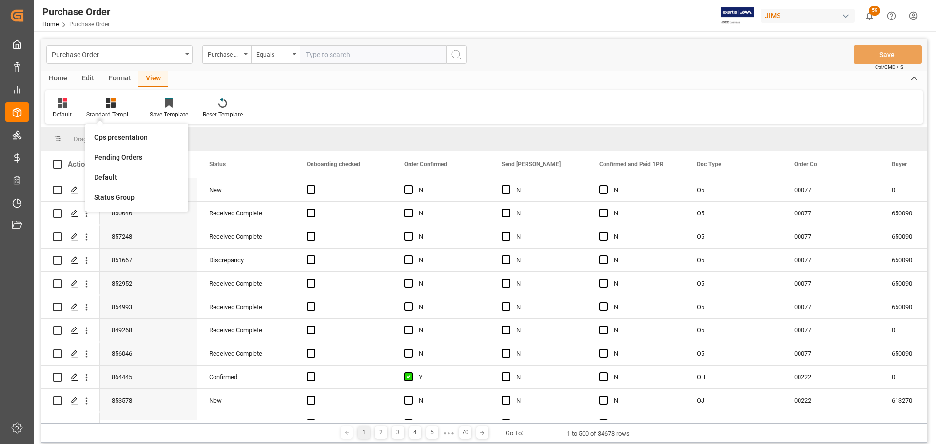
click at [220, 137] on div "Drag here to set row groups" at bounding box center [483, 138] width 885 height 23
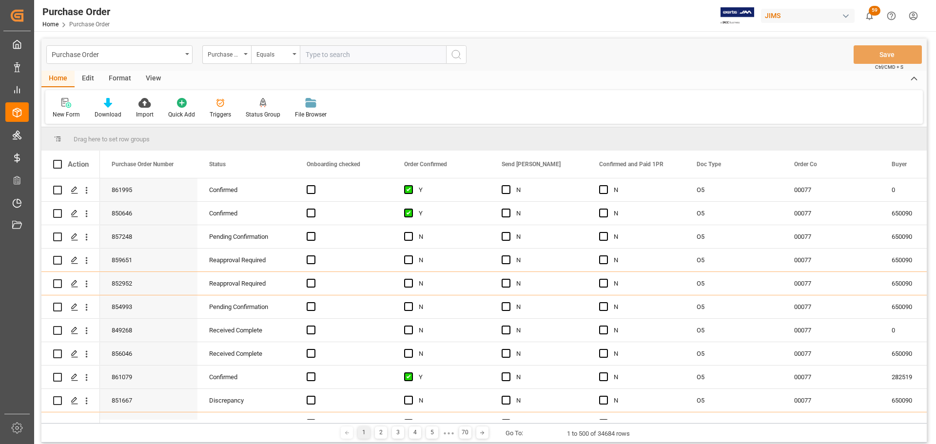
click at [328, 50] on input "text" at bounding box center [373, 54] width 146 height 19
paste input "864677"
type input "864677"
click at [463, 56] on button "search button" at bounding box center [456, 54] width 20 height 19
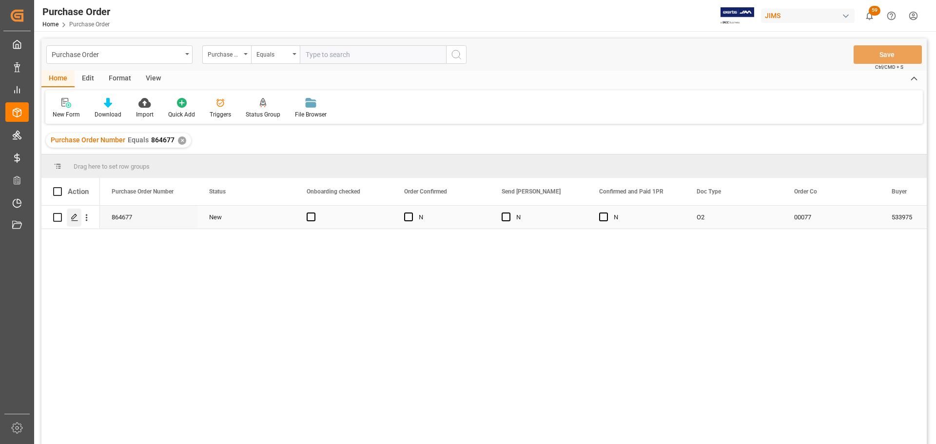
click at [72, 220] on icon "Press SPACE to select this row." at bounding box center [75, 218] width 8 height 8
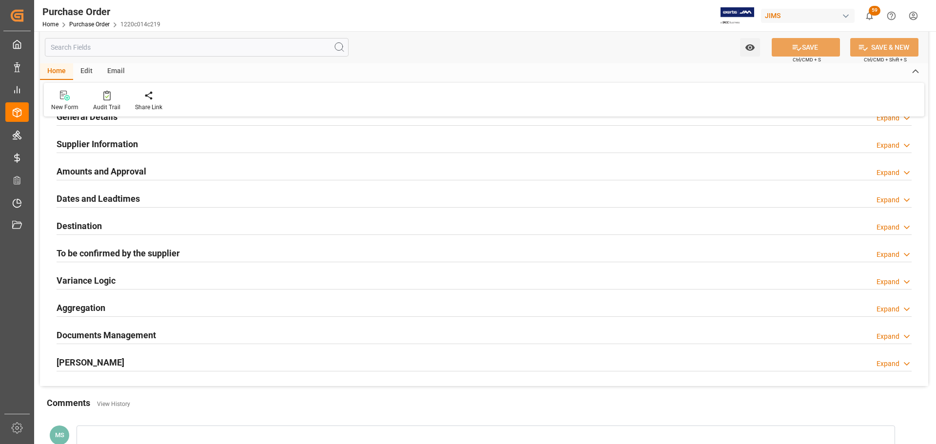
scroll to position [195, 0]
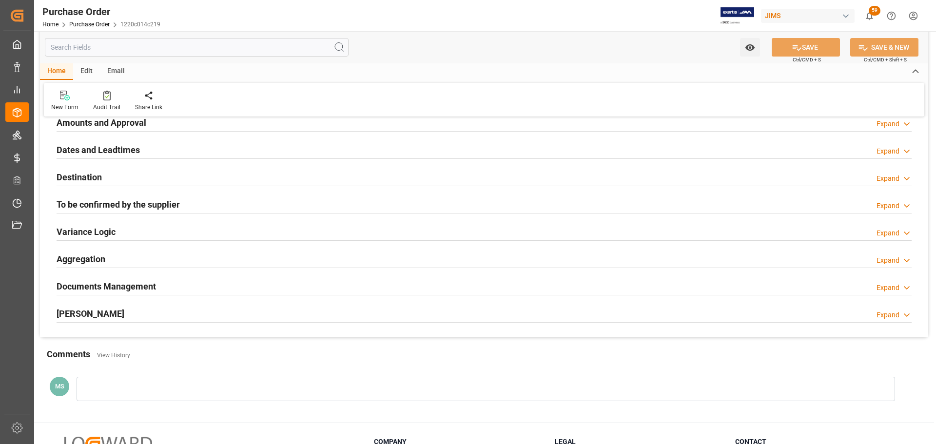
click at [217, 201] on div "To be confirmed by the supplier Expand" at bounding box center [484, 203] width 855 height 19
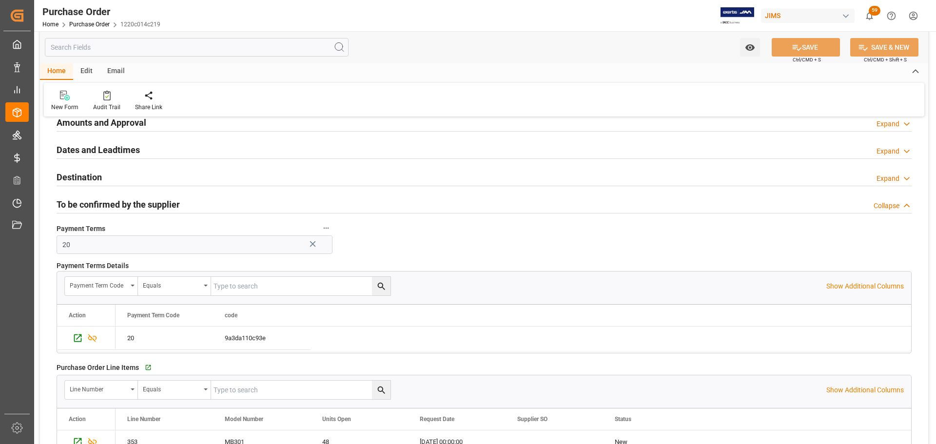
click at [217, 201] on div "To be confirmed by the supplier Collapse" at bounding box center [484, 203] width 855 height 19
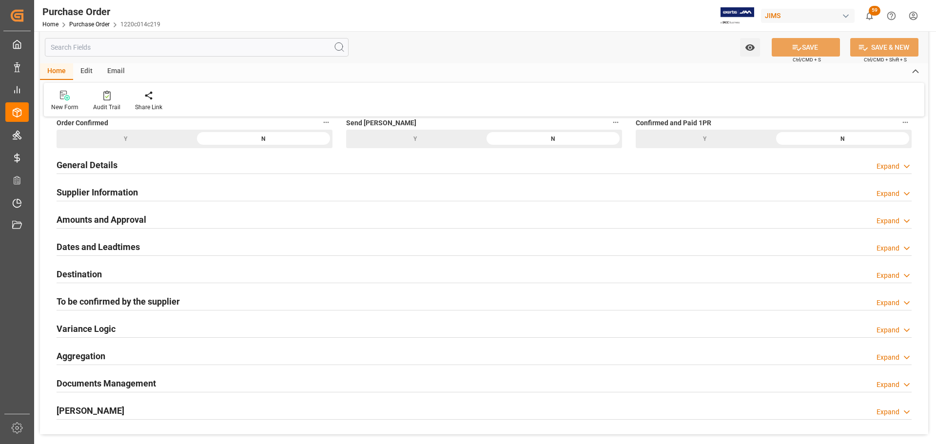
scroll to position [97, 0]
click at [112, 244] on h2 "Dates and Leadtimes" at bounding box center [98, 247] width 83 height 13
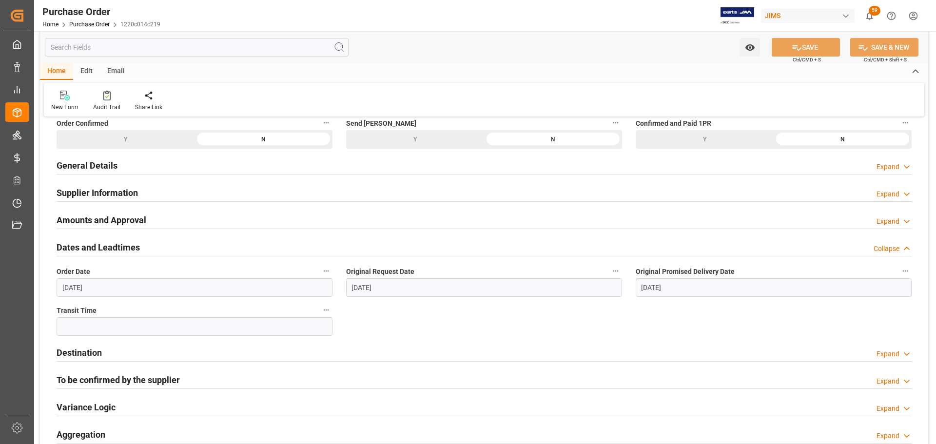
click at [112, 244] on h2 "Dates and Leadtimes" at bounding box center [98, 247] width 83 height 13
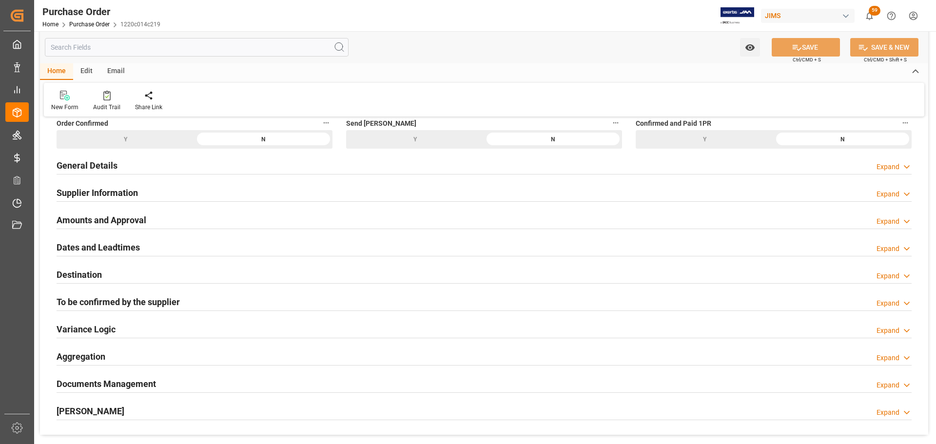
click at [126, 209] on div "Amounts and Approval Expand" at bounding box center [484, 220] width 869 height 27
click at [128, 214] on h2 "Amounts and Approval" at bounding box center [102, 220] width 90 height 13
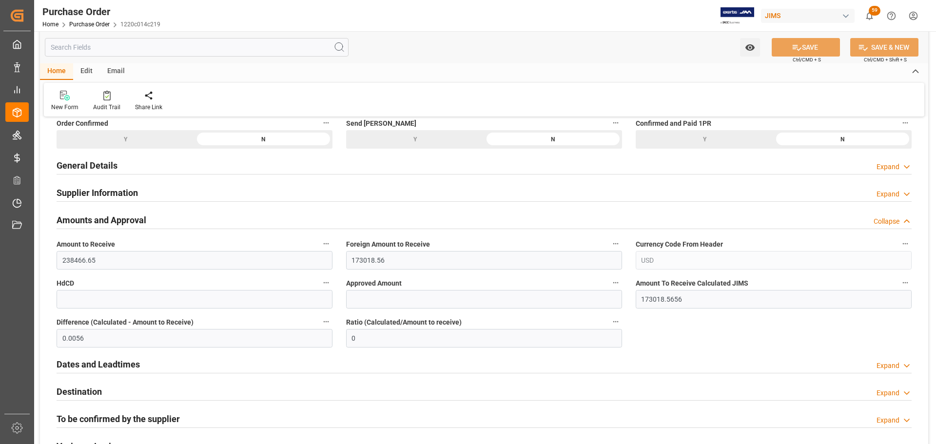
scroll to position [146, 0]
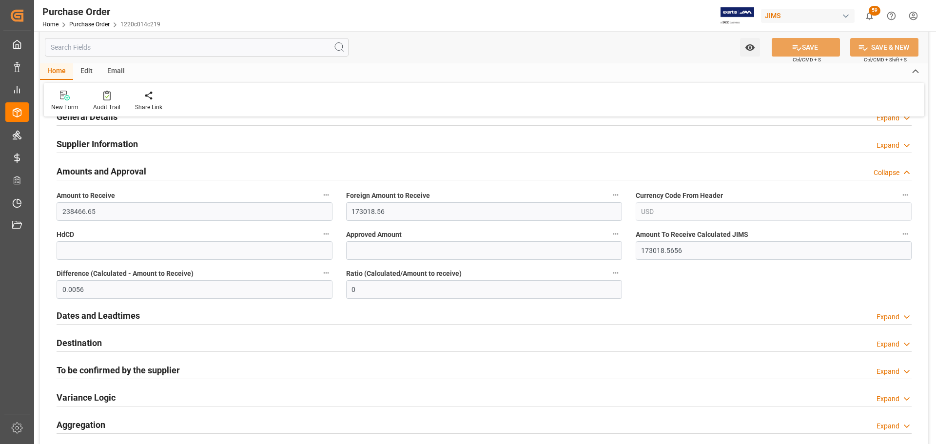
click at [162, 166] on div "Amounts and Approval Collapse" at bounding box center [484, 170] width 855 height 19
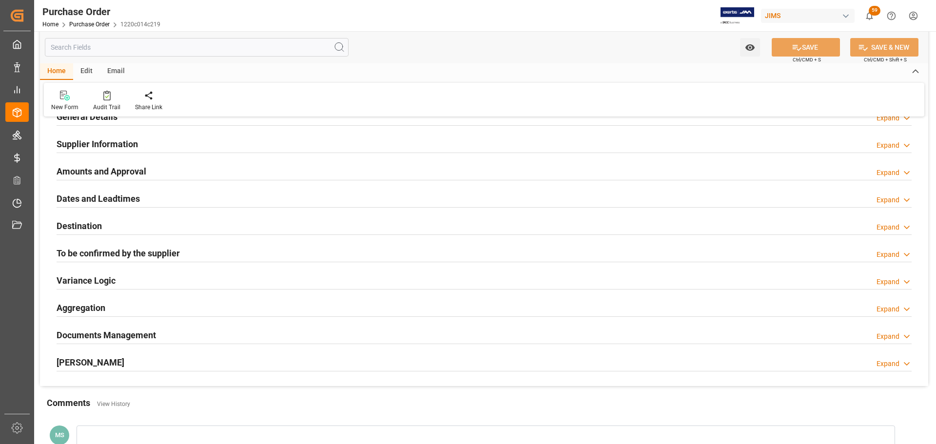
scroll to position [0, 0]
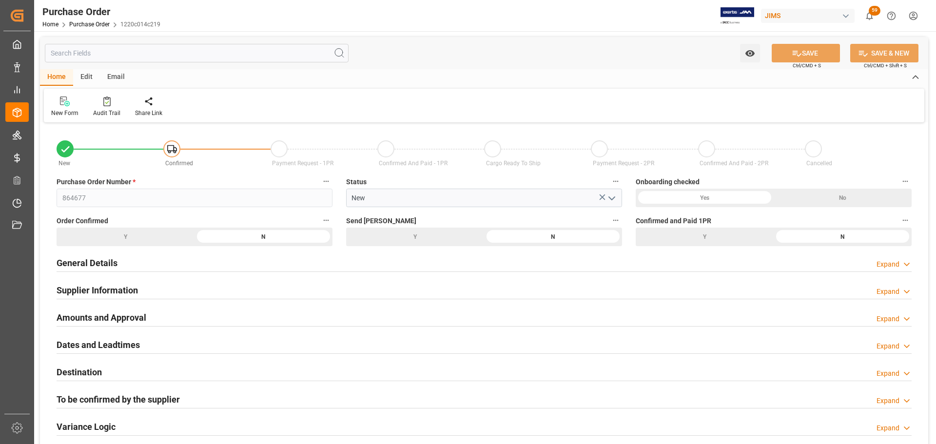
click at [423, 233] on div "Y" at bounding box center [415, 237] width 138 height 19
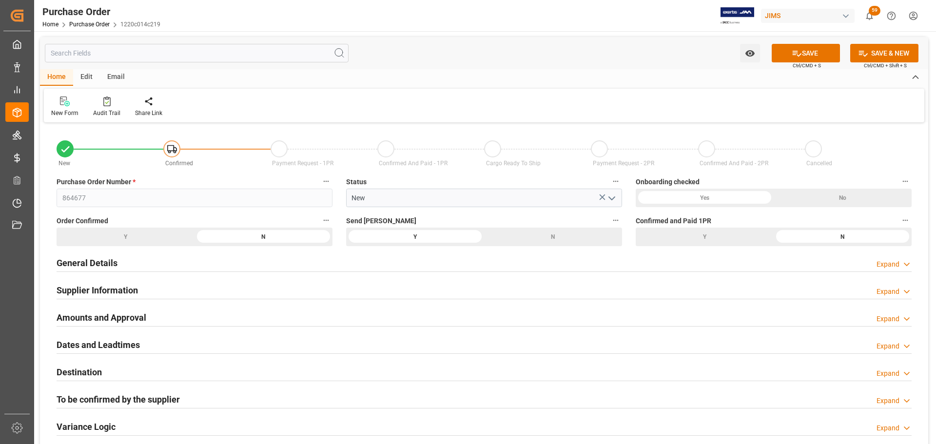
click at [526, 233] on div "N" at bounding box center [553, 237] width 138 height 19
click at [804, 54] on button "SAVE" at bounding box center [806, 53] width 68 height 19
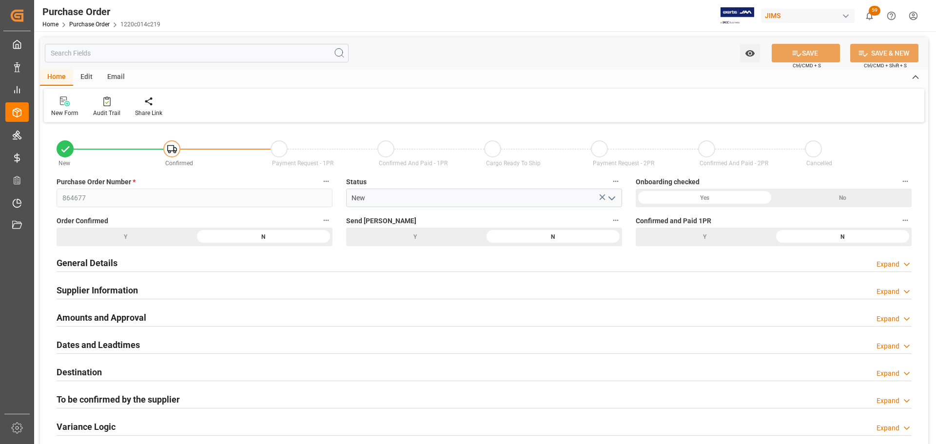
click at [406, 238] on div "Y" at bounding box center [415, 237] width 138 height 19
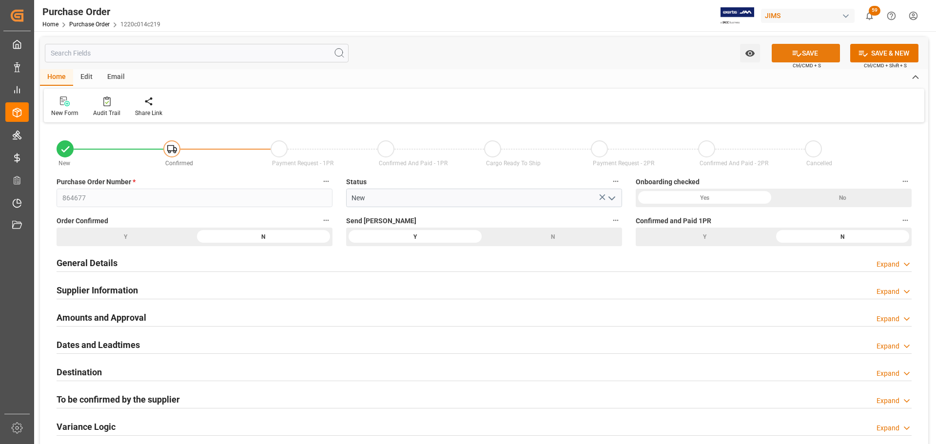
click at [801, 53] on button "SAVE" at bounding box center [806, 53] width 68 height 19
